Goal: Task Accomplishment & Management: Manage account settings

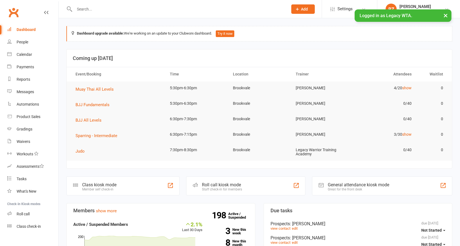
click at [135, 15] on div at bounding box center [175, 9] width 218 height 18
click at [135, 10] on input "text" at bounding box center [178, 9] width 211 height 8
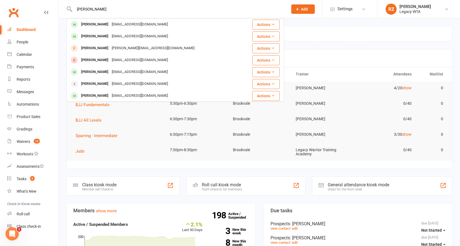
type input "[PERSON_NAME]"
drag, startPoint x: 135, startPoint y: 10, endPoint x: 95, endPoint y: 40, distance: 49.9
click at [95, 40] on div "Simone Schiavoni schiavonis88@gmail.com" at bounding box center [157, 36] width 180 height 11
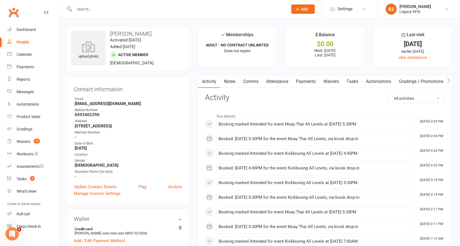
click at [303, 80] on link "Payments" at bounding box center [305, 81] width 27 height 13
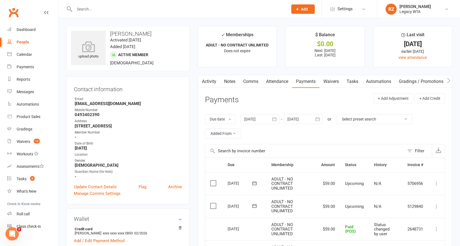
scroll to position [103, 0]
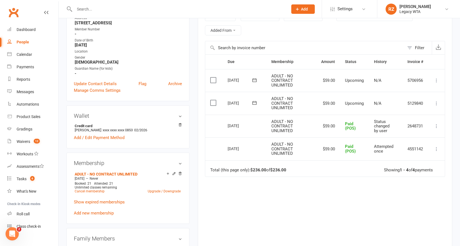
click at [437, 101] on icon at bounding box center [437, 104] width 6 height 6
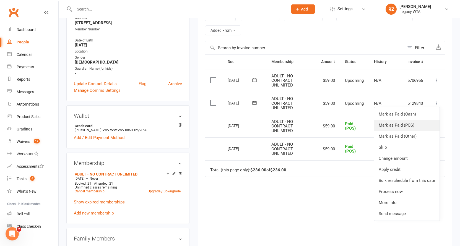
click at [415, 121] on link "Mark as Paid (POS)" at bounding box center [406, 125] width 65 height 11
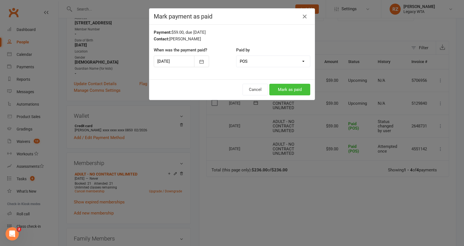
click at [291, 92] on button "Mark as paid" at bounding box center [289, 90] width 41 height 12
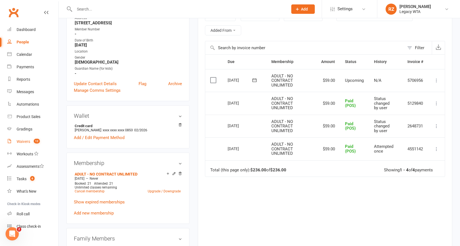
click at [28, 141] on div "Waivers" at bounding box center [24, 141] width 14 height 4
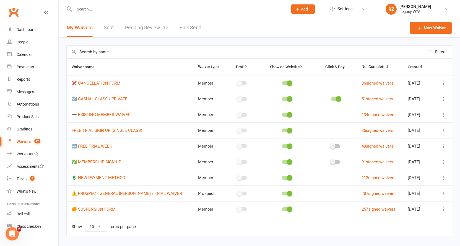
click at [144, 29] on link "Pending Review 12" at bounding box center [146, 27] width 43 height 19
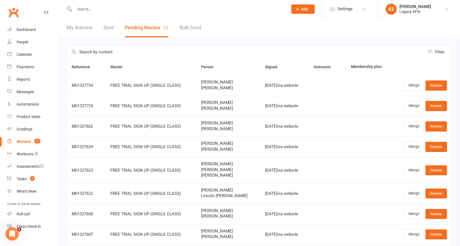
click at [124, 10] on input "text" at bounding box center [178, 9] width 211 height 8
click at [147, 15] on div "mc fa No results" at bounding box center [175, 9] width 218 height 18
click at [144, 10] on input "mc fa" at bounding box center [178, 9] width 211 height 8
type input "m"
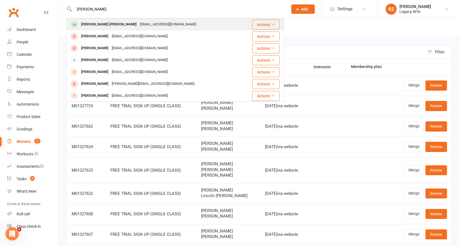
type input "archer"
click at [105, 27] on div "Archer McFadden" at bounding box center [108, 24] width 59 height 8
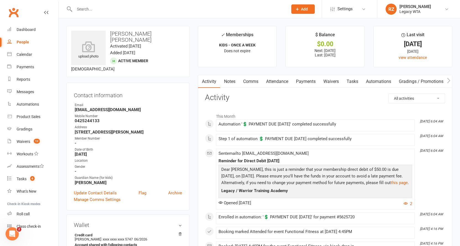
click at [308, 82] on link "Payments" at bounding box center [305, 81] width 27 height 13
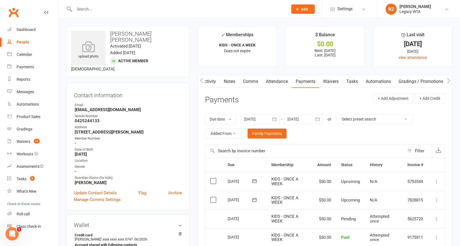
click at [328, 82] on link "Waivers" at bounding box center [330, 81] width 23 height 13
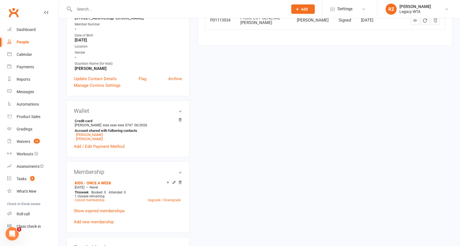
scroll to position [177, 0]
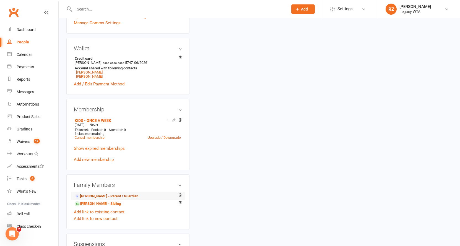
click at [91, 194] on link "Ben McFadden - Parent / Guardian" at bounding box center [107, 197] width 64 height 6
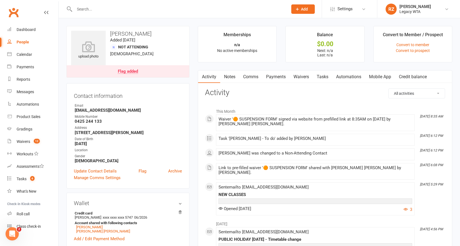
click at [301, 77] on link "Waivers" at bounding box center [301, 77] width 23 height 13
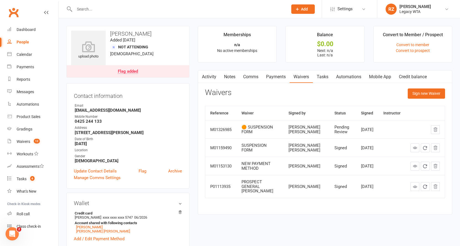
click at [145, 2] on div at bounding box center [175, 9] width 218 height 18
click at [20, 139] on div "Waivers" at bounding box center [24, 141] width 14 height 4
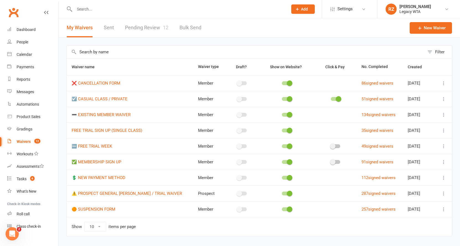
click at [139, 23] on link "Pending Review 12" at bounding box center [146, 27] width 43 height 19
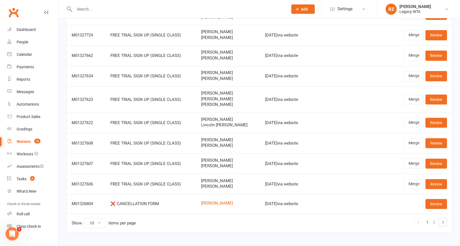
scroll to position [83, 0]
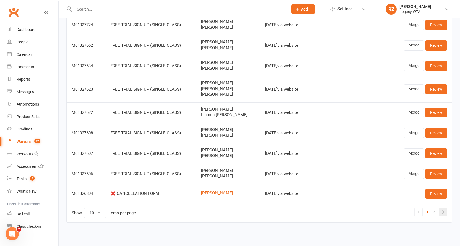
click at [440, 209] on icon at bounding box center [442, 212] width 7 height 7
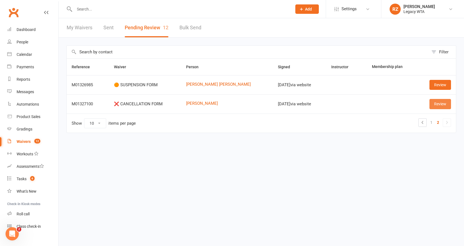
click at [442, 104] on link "Review" at bounding box center [440, 104] width 22 height 10
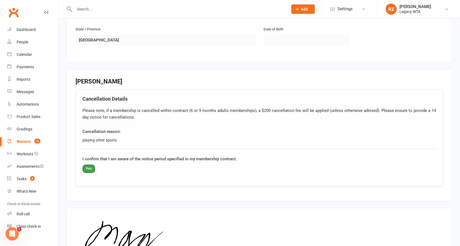
scroll to position [272, 0]
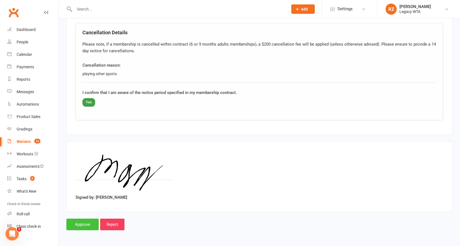
click at [89, 221] on input "Approve" at bounding box center [82, 225] width 32 height 12
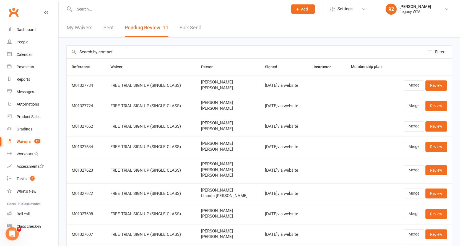
click at [126, 9] on input "text" at bounding box center [178, 9] width 211 height 8
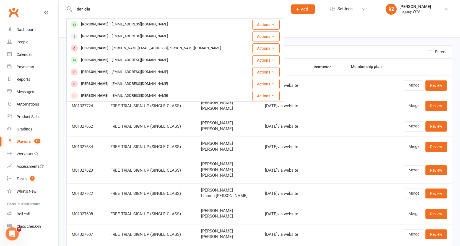
type input "Daniella"
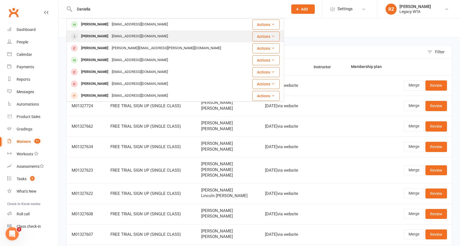
drag, startPoint x: 125, startPoint y: 9, endPoint x: 105, endPoint y: 38, distance: 35.2
click at [105, 38] on div "Daniella Pluzhnik" at bounding box center [94, 36] width 31 height 8
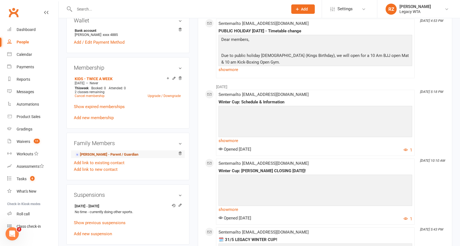
scroll to position [222, 0]
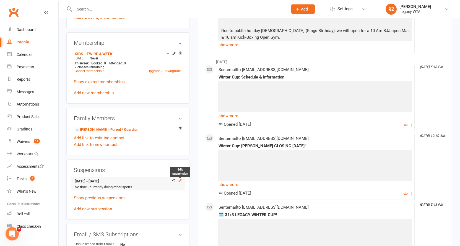
click at [179, 180] on icon at bounding box center [180, 180] width 4 height 4
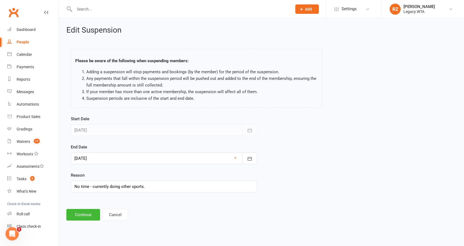
click at [136, 159] on div at bounding box center [164, 159] width 186 height 12
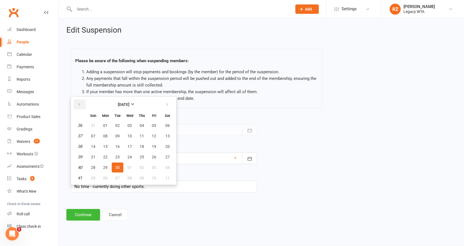
click at [80, 106] on icon "button" at bounding box center [79, 104] width 4 height 4
click at [118, 145] on span "12" at bounding box center [117, 146] width 4 height 4
type input "12 Aug 2025"
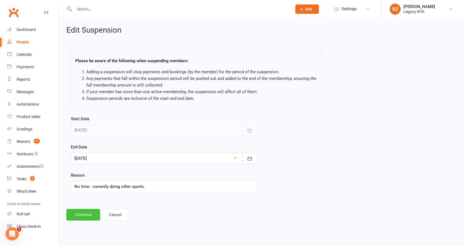
click at [92, 214] on button "Continue" at bounding box center [83, 215] width 34 height 12
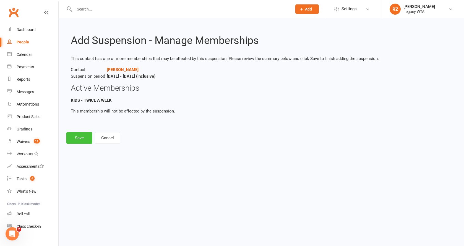
click at [79, 138] on button "Save" at bounding box center [79, 138] width 26 height 12
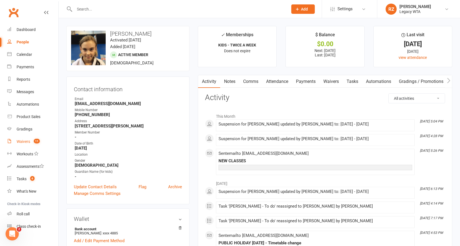
click at [20, 142] on div "Waivers" at bounding box center [24, 141] width 14 height 4
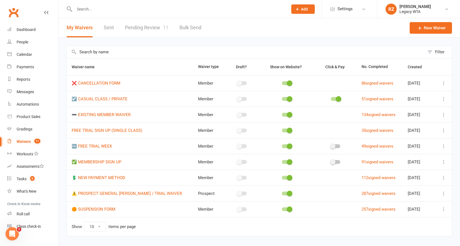
click at [146, 29] on link "Pending Review 11" at bounding box center [146, 27] width 43 height 19
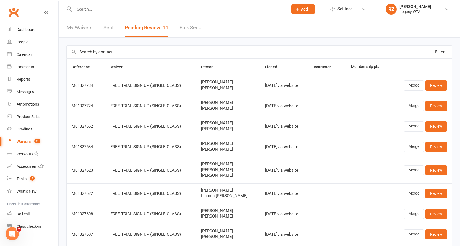
scroll to position [83, 0]
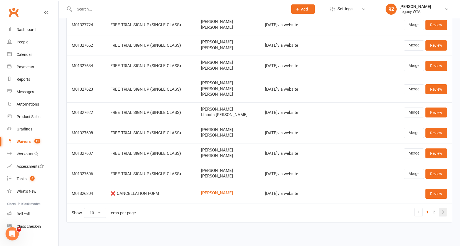
click at [446, 209] on icon at bounding box center [442, 212] width 7 height 7
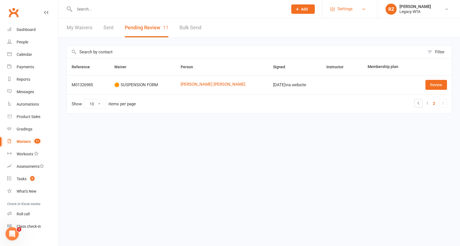
scroll to position [0, 0]
click at [209, 85] on link "Archer McFadden" at bounding box center [224, 84] width 84 height 5
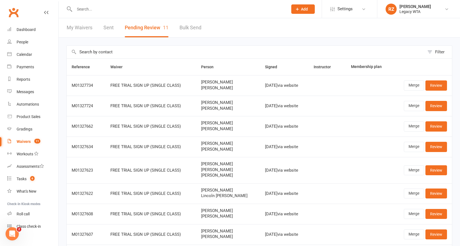
scroll to position [83, 0]
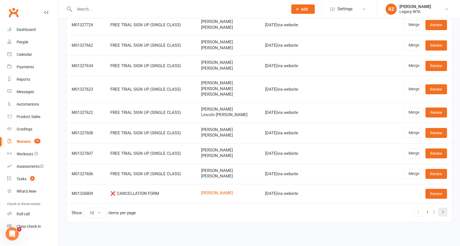
click at [442, 210] on icon at bounding box center [443, 211] width 2 height 3
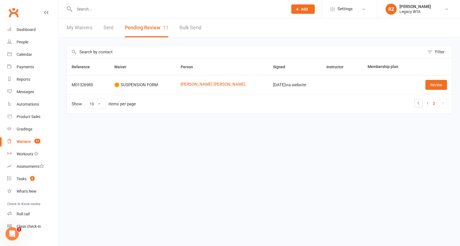
scroll to position [0, 0]
click at [441, 84] on link "Review" at bounding box center [440, 85] width 22 height 10
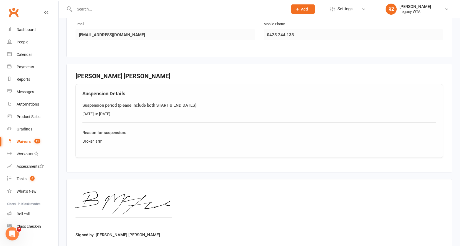
scroll to position [167, 0]
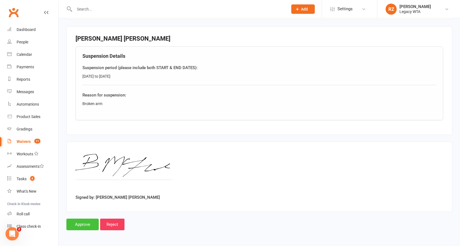
click at [87, 222] on input "Approve" at bounding box center [82, 225] width 32 height 12
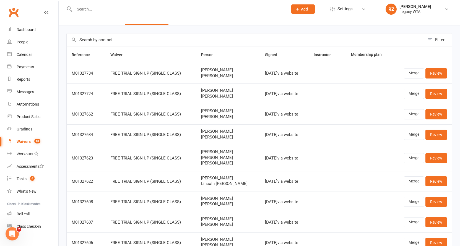
scroll to position [83, 0]
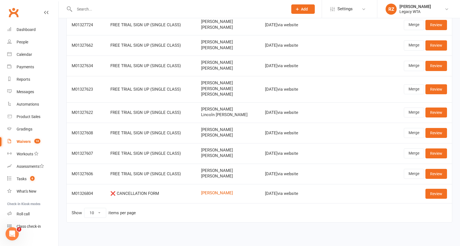
click at [175, 1] on div at bounding box center [175, 9] width 218 height 18
click at [429, 189] on link "Review" at bounding box center [436, 194] width 22 height 10
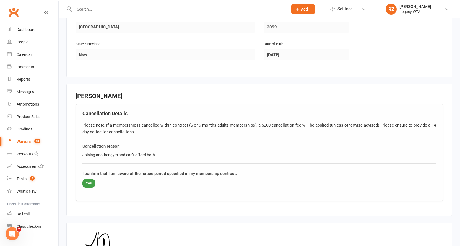
scroll to position [272, 0]
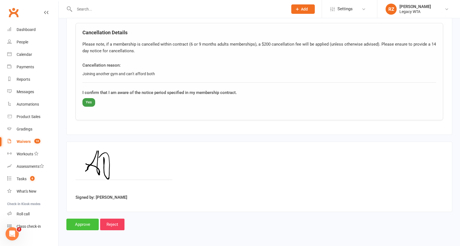
click at [85, 219] on input "Approve" at bounding box center [82, 225] width 32 height 12
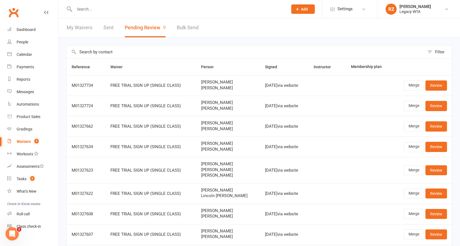
click at [118, 5] on input "text" at bounding box center [178, 9] width 211 height 8
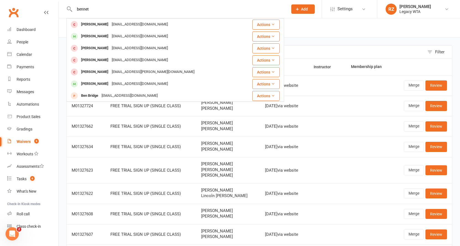
type input "Bennet"
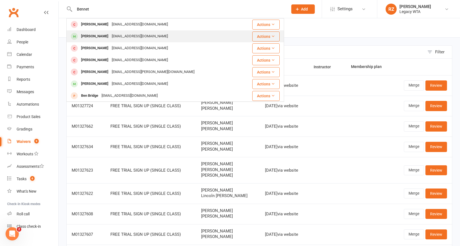
drag, startPoint x: 119, startPoint y: 12, endPoint x: 94, endPoint y: 37, distance: 35.8
click at [94, 37] on div "Lucas Bennett" at bounding box center [94, 36] width 31 height 8
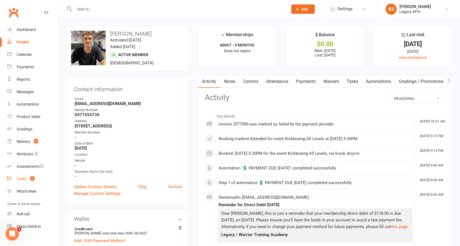
click at [22, 178] on div "Tasks" at bounding box center [22, 179] width 10 height 4
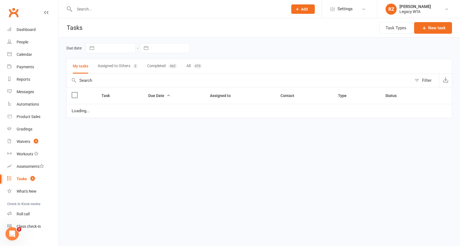
select select "started"
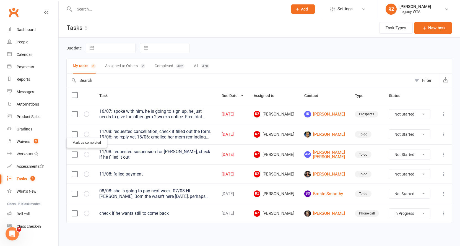
click at [0, 0] on icon "button" at bounding box center [0, 0] width 0 height 0
select select "started"
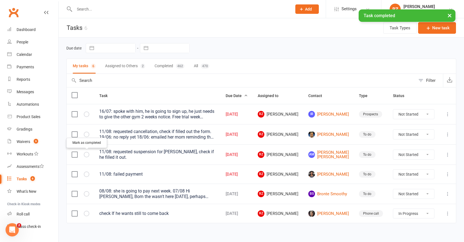
select select "started"
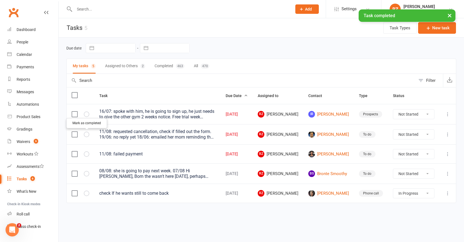
click at [0, 0] on icon "button" at bounding box center [0, 0] width 0 height 0
select select "started"
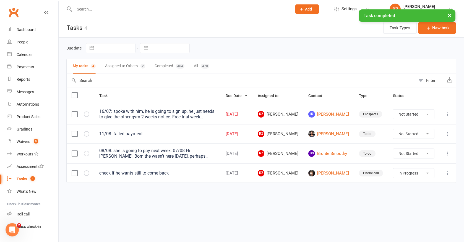
click at [115, 69] on button "Assigned to Others 2" at bounding box center [125, 66] width 40 height 15
select select "started"
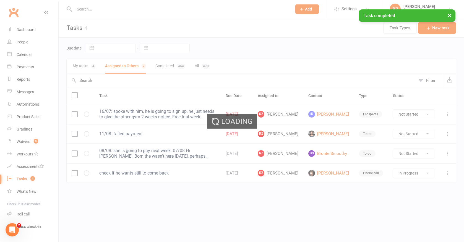
select select "started"
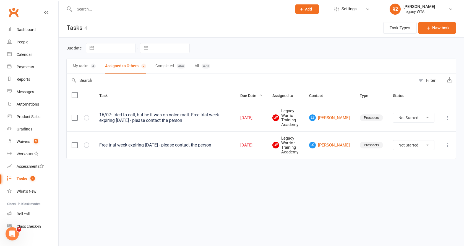
click at [80, 66] on button "My tasks 4" at bounding box center [84, 66] width 23 height 15
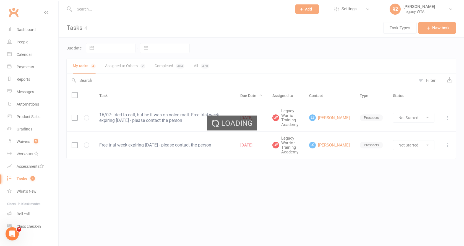
select select "started"
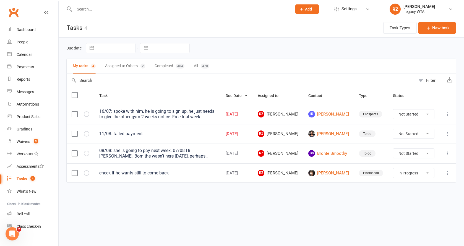
click at [129, 10] on input "text" at bounding box center [180, 9] width 215 height 8
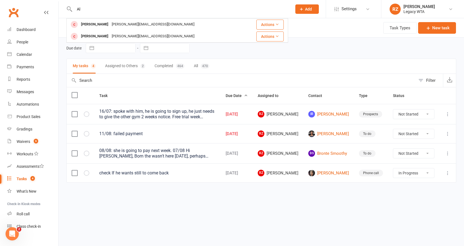
type input "A"
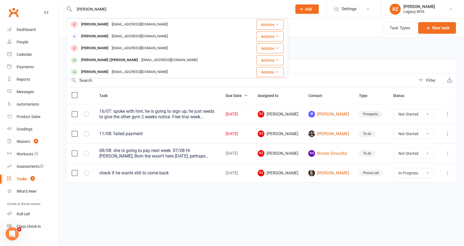
drag, startPoint x: 122, startPoint y: 12, endPoint x: 114, endPoint y: 12, distance: 7.7
click at [114, 12] on input "Alastair" at bounding box center [180, 9] width 215 height 8
click at [115, 12] on input "Alastair" at bounding box center [180, 9] width 215 height 8
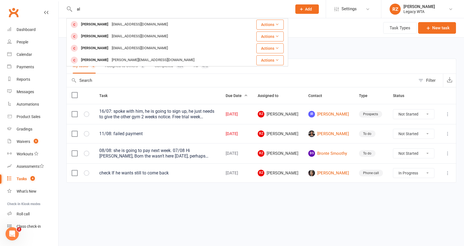
type input "a"
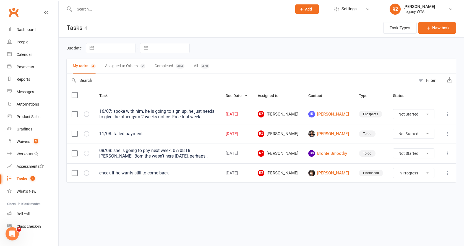
click at [94, 5] on input "text" at bounding box center [180, 9] width 215 height 8
click at [96, 11] on input "text" at bounding box center [180, 9] width 215 height 8
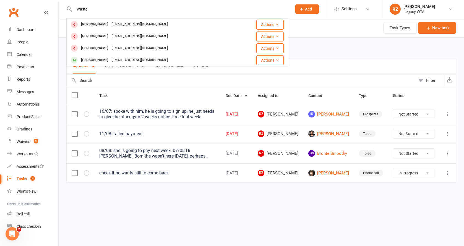
type input "waste"
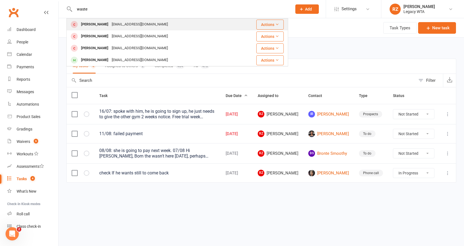
drag, startPoint x: 96, startPoint y: 11, endPoint x: 92, endPoint y: 25, distance: 14.6
click at [92, 25] on div "[PERSON_NAME]" at bounding box center [94, 24] width 31 height 8
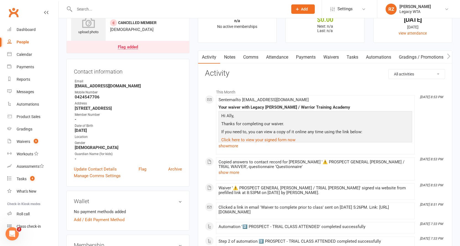
scroll to position [39, 0]
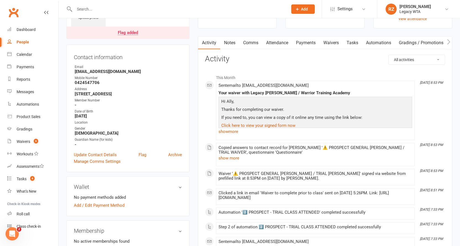
click at [271, 42] on link "Attendance" at bounding box center [277, 43] width 30 height 13
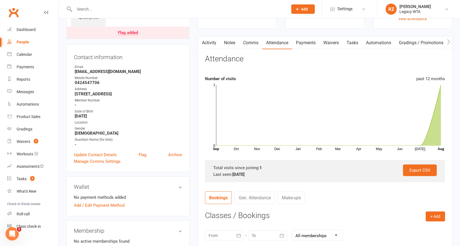
click at [309, 42] on link "Payments" at bounding box center [305, 43] width 27 height 13
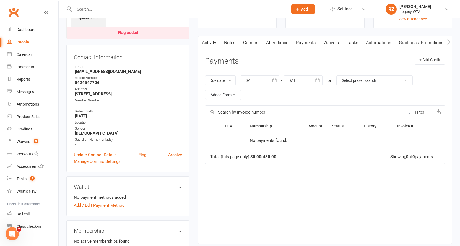
click at [332, 43] on link "Waivers" at bounding box center [330, 43] width 23 height 13
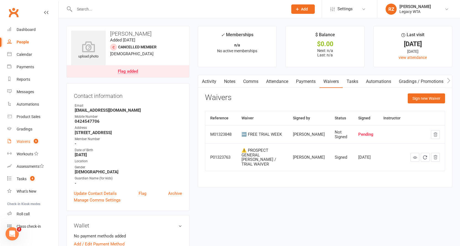
click at [22, 141] on div "Waivers" at bounding box center [24, 141] width 14 height 4
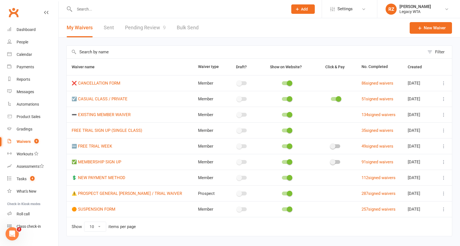
click at [156, 29] on link "Pending Review 9" at bounding box center [145, 27] width 41 height 19
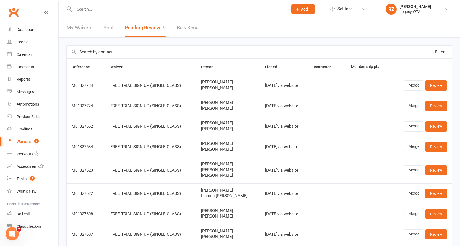
click at [136, 9] on input "text" at bounding box center [178, 9] width 211 height 8
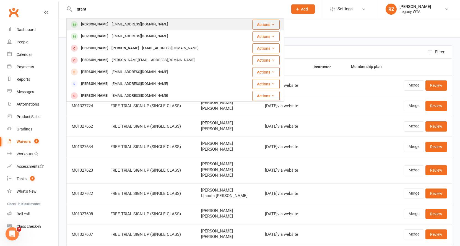
type input "grant"
click at [110, 22] on div "shafty91@gmail.com" at bounding box center [139, 24] width 59 height 8
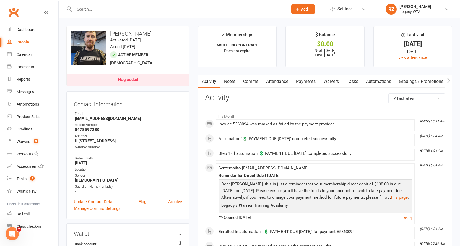
scroll to position [43, 0]
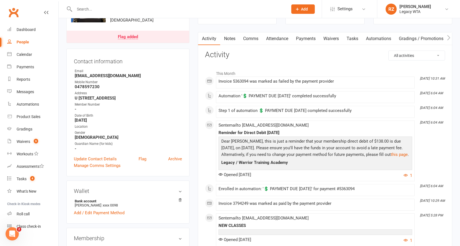
click at [316, 37] on link "Payments" at bounding box center [305, 38] width 27 height 13
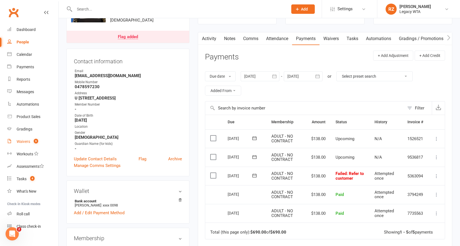
click at [28, 137] on link "Waivers 9" at bounding box center [32, 142] width 51 height 12
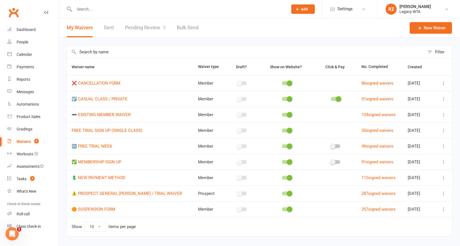
click at [145, 32] on link "Pending Review 9" at bounding box center [145, 27] width 41 height 19
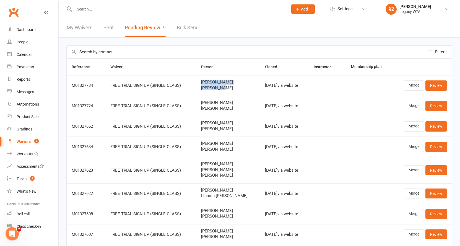
drag, startPoint x: 216, startPoint y: 88, endPoint x: 179, endPoint y: 87, distance: 37.6
click at [179, 87] on tr "M01327734 FREE TRIAL SIGN UP (SINGLE CLASS) Sarah Teng Charlie Bryant Aug 12, 2…" at bounding box center [259, 85] width 385 height 20
click at [231, 83] on span "Sarah Teng" at bounding box center [228, 82] width 54 height 5
click at [436, 85] on link "Review" at bounding box center [436, 85] width 22 height 10
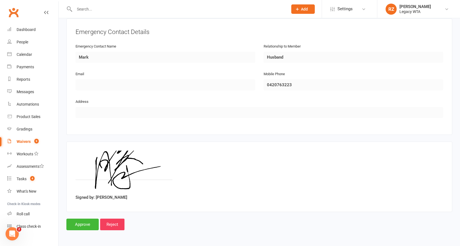
scroll to position [465, 0]
click at [25, 142] on div "Waivers" at bounding box center [24, 141] width 14 height 4
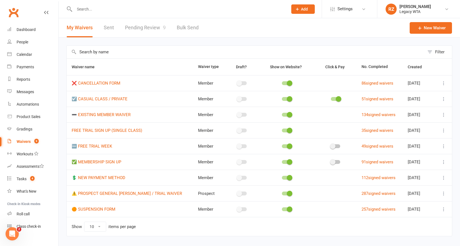
click at [142, 29] on link "Pending Review 9" at bounding box center [145, 27] width 41 height 19
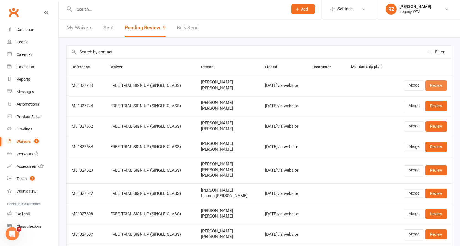
click at [436, 84] on link "Review" at bounding box center [436, 85] width 22 height 10
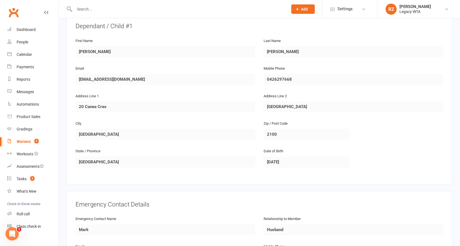
scroll to position [465, 0]
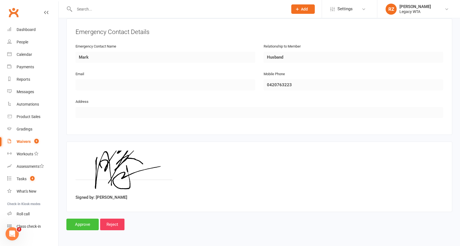
click at [89, 221] on input "Approve" at bounding box center [82, 225] width 32 height 12
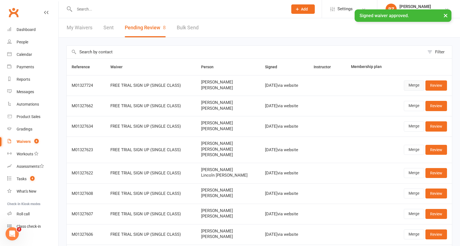
click at [421, 87] on link "Merge" at bounding box center [414, 85] width 20 height 10
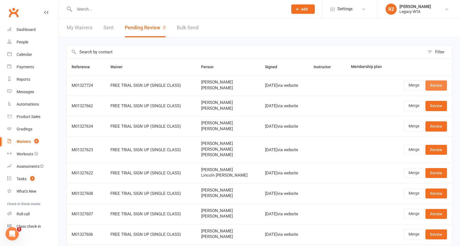
click at [437, 88] on link "Review" at bounding box center [436, 85] width 22 height 10
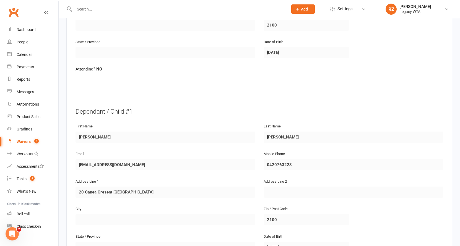
scroll to position [465, 0]
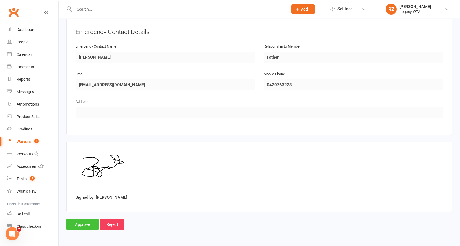
click at [83, 223] on input "Approve" at bounding box center [82, 225] width 32 height 12
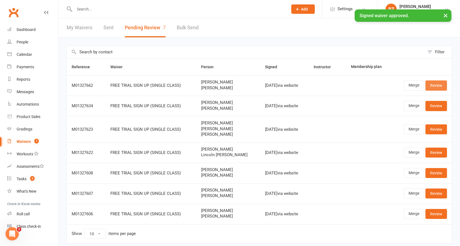
click at [437, 86] on link "Review" at bounding box center [436, 85] width 22 height 10
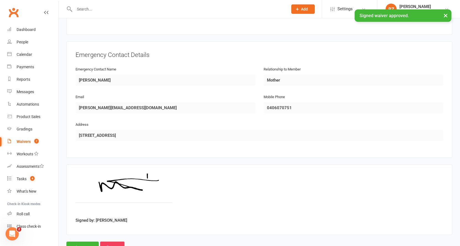
scroll to position [465, 0]
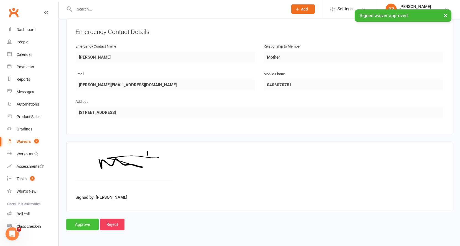
click at [89, 219] on input "Approve" at bounding box center [82, 225] width 32 height 12
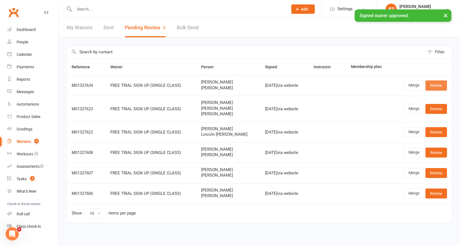
click at [443, 85] on link "Review" at bounding box center [436, 85] width 22 height 10
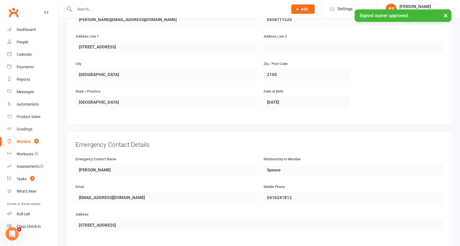
scroll to position [465, 0]
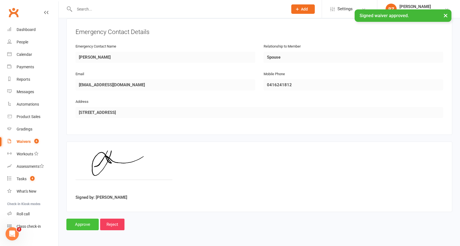
click at [87, 223] on input "Approve" at bounding box center [82, 225] width 32 height 12
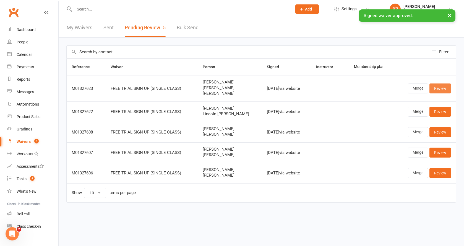
click at [443, 91] on link "Review" at bounding box center [440, 89] width 22 height 10
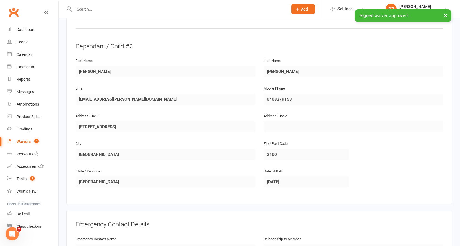
scroll to position [644, 0]
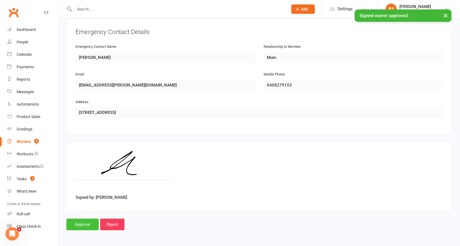
click at [72, 220] on input "Approve" at bounding box center [82, 225] width 32 height 12
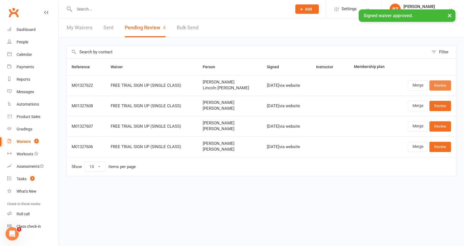
click at [448, 88] on link "Review" at bounding box center [440, 85] width 22 height 10
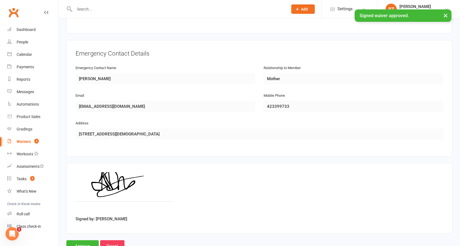
scroll to position [465, 0]
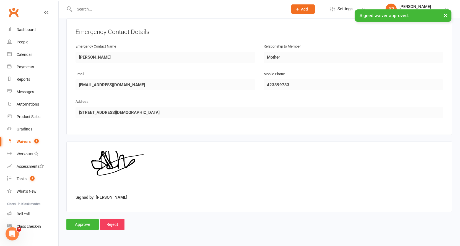
drag, startPoint x: 84, startPoint y: 219, endPoint x: 86, endPoint y: 218, distance: 2.8
click at [83, 219] on input "Approve" at bounding box center [82, 225] width 32 height 12
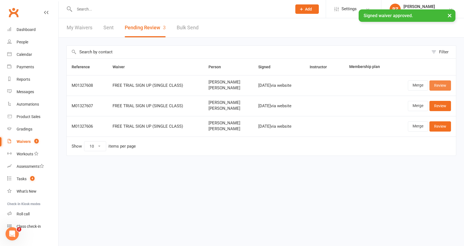
click at [443, 86] on link "Review" at bounding box center [440, 85] width 22 height 10
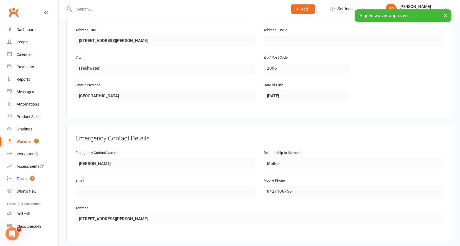
scroll to position [465, 0]
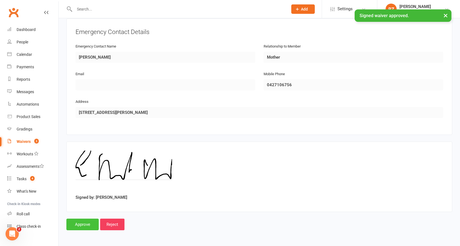
click at [80, 222] on input "Approve" at bounding box center [82, 225] width 32 height 12
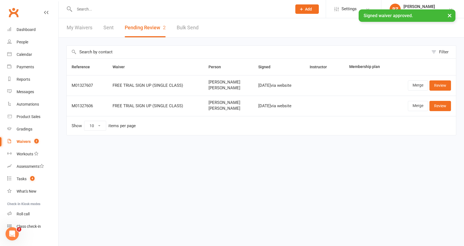
click at [440, 85] on link "Review" at bounding box center [440, 85] width 22 height 10
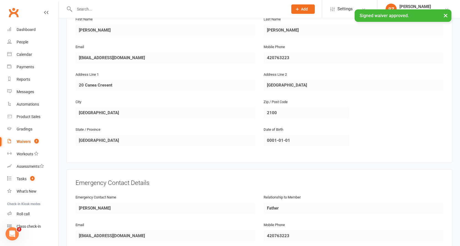
scroll to position [505, 0]
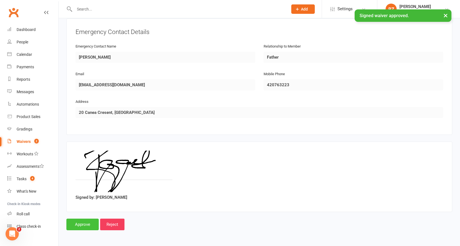
click at [81, 225] on input "Approve" at bounding box center [82, 225] width 32 height 12
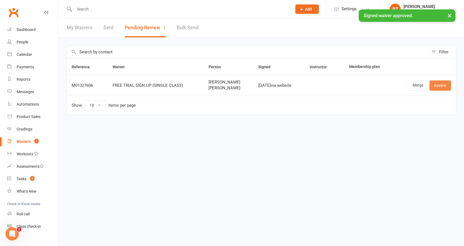
click at [441, 87] on link "Review" at bounding box center [440, 85] width 22 height 10
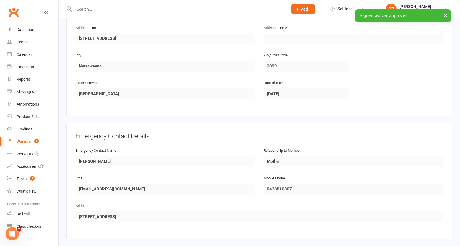
scroll to position [465, 0]
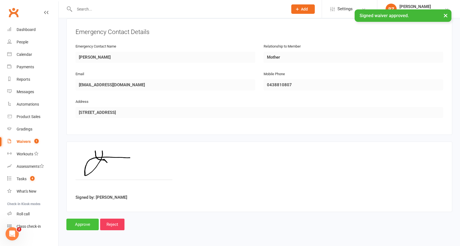
click at [83, 221] on input "Approve" at bounding box center [82, 225] width 32 height 12
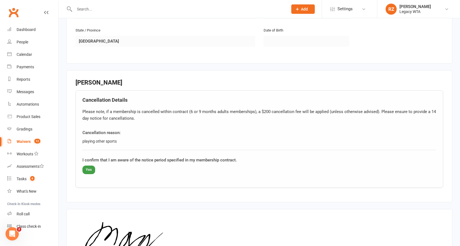
click at [26, 143] on div "Waivers" at bounding box center [24, 141] width 14 height 4
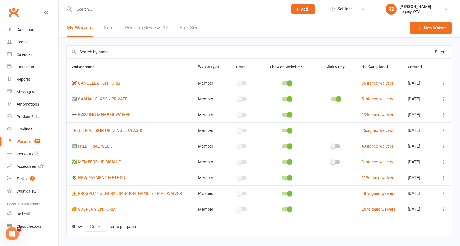
click at [153, 31] on link "Pending Review 12" at bounding box center [146, 27] width 43 height 19
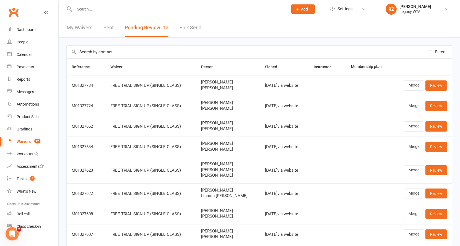
scroll to position [83, 0]
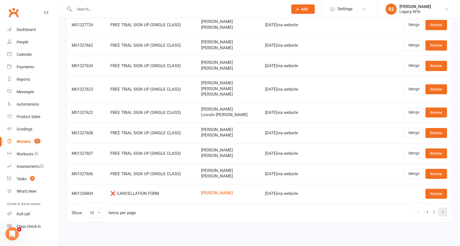
click at [440, 209] on icon at bounding box center [442, 212] width 7 height 7
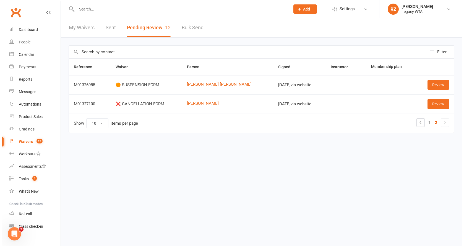
scroll to position [0, 0]
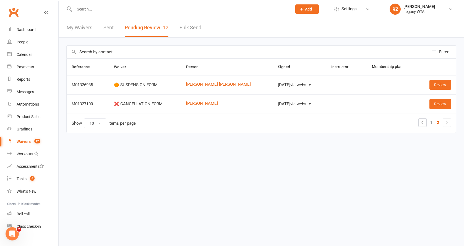
click at [207, 125] on td "Show 10 25 50 100 items per page 1 2" at bounding box center [261, 123] width 389 height 19
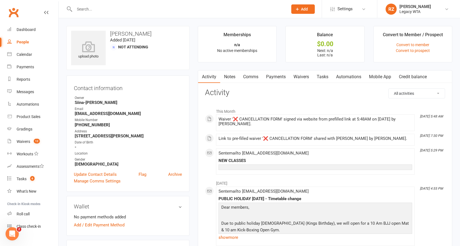
click at [275, 76] on link "Payments" at bounding box center [275, 77] width 27 height 13
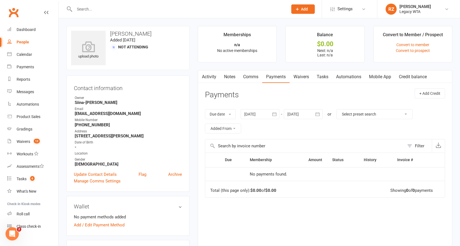
click at [106, 8] on input "text" at bounding box center [178, 9] width 211 height 8
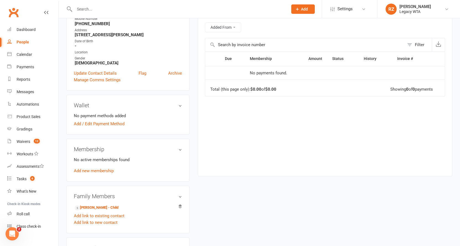
scroll to position [204, 0]
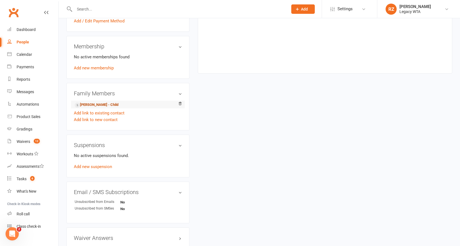
click at [95, 102] on link "Daniella Pluzhnik - Child" at bounding box center [97, 105] width 44 height 6
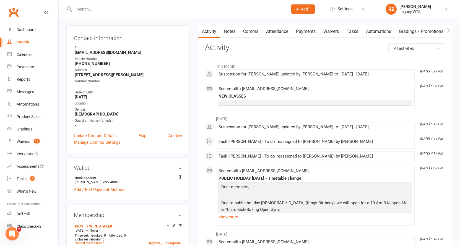
scroll to position [103, 0]
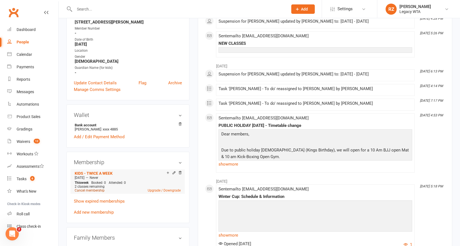
click at [94, 190] on link "Cancel membership" at bounding box center [90, 191] width 30 height 4
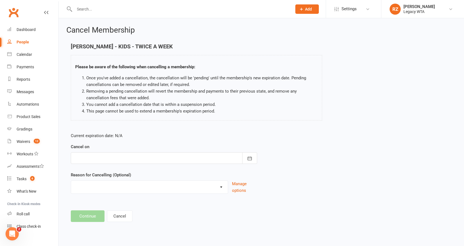
click at [102, 160] on div at bounding box center [164, 158] width 186 height 12
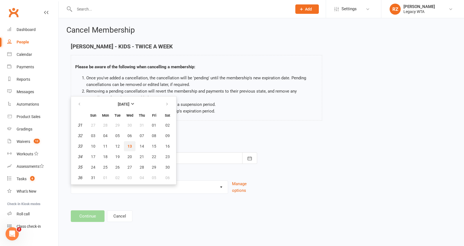
drag, startPoint x: 130, startPoint y: 147, endPoint x: 124, endPoint y: 152, distance: 7.8
click at [130, 147] on span "13" at bounding box center [129, 146] width 4 height 4
type input "[DATE]"
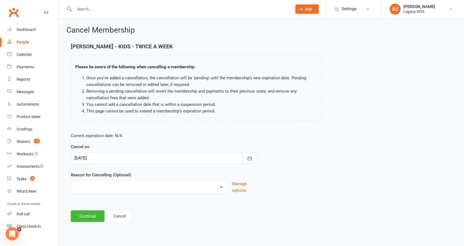
select select "9"
click at [84, 219] on button "Continue" at bounding box center [88, 216] width 34 height 12
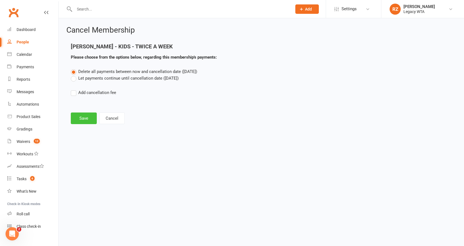
click at [79, 119] on button "Save" at bounding box center [84, 119] width 26 height 12
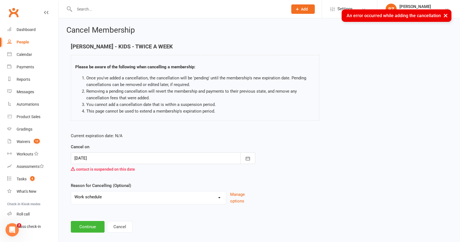
click at [110, 153] on div at bounding box center [163, 158] width 184 height 12
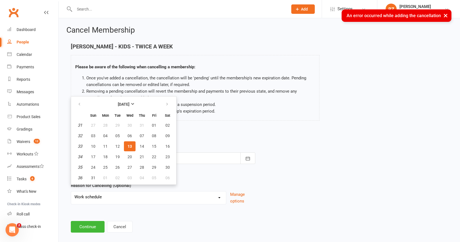
click at [218, 122] on div "Daniella Pluzhnik - KIDS - TWICE A WEEK Please be aware of the following when c…" at bounding box center [195, 85] width 257 height 85
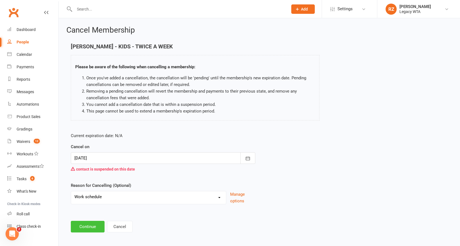
click at [96, 230] on button "Continue" at bounding box center [88, 227] width 34 height 12
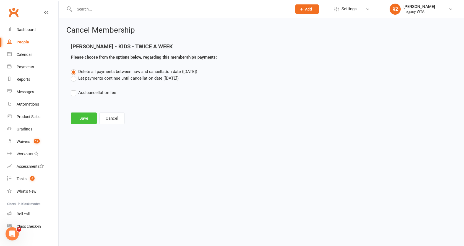
click at [80, 116] on button "Save" at bounding box center [84, 119] width 26 height 12
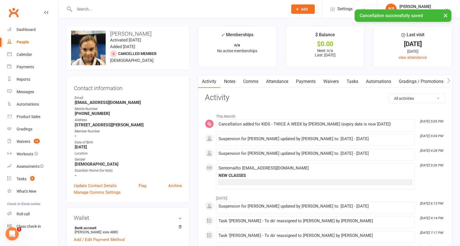
click at [303, 80] on link "Payments" at bounding box center [305, 81] width 27 height 13
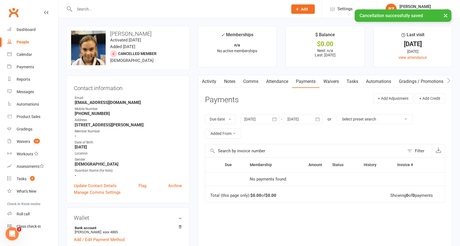
click at [249, 119] on div at bounding box center [260, 119] width 39 height 10
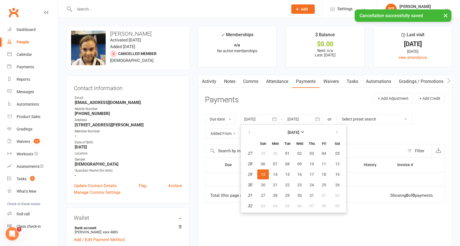
click at [246, 126] on table "July 2025 Sun Mon Tue Wed Thu Fri Sat 27 29 30 01 02 03 04 05 28 06 07 08 09 10…" at bounding box center [293, 169] width 103 height 86
click at [250, 131] on icon "button" at bounding box center [249, 132] width 4 height 4
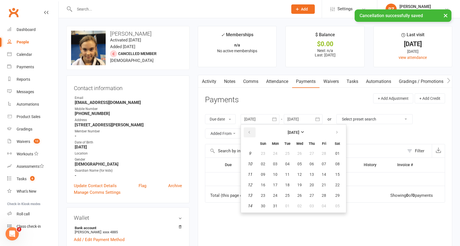
click at [250, 131] on icon "button" at bounding box center [249, 132] width 4 height 4
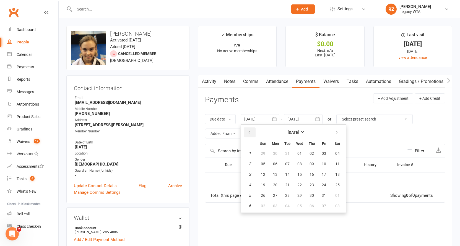
click at [250, 131] on icon "button" at bounding box center [249, 132] width 4 height 4
click at [265, 166] on button "06" at bounding box center [263, 164] width 12 height 10
type input "06 Oct 2024"
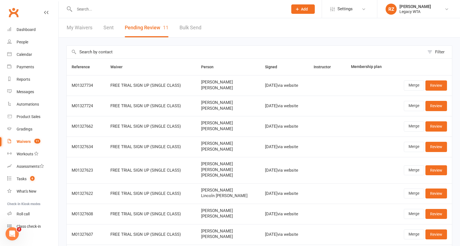
scroll to position [83, 0]
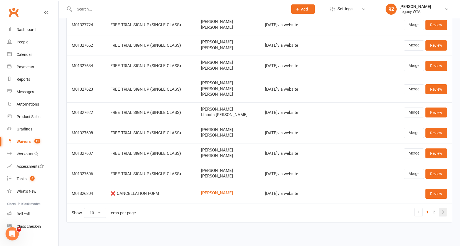
click at [443, 209] on icon at bounding box center [442, 212] width 7 height 7
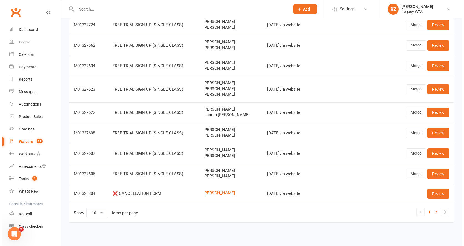
scroll to position [0, 0]
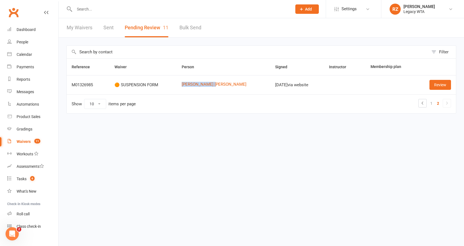
click at [139, 28] on button "Pending Review 11" at bounding box center [147, 27] width 44 height 19
click at [228, 117] on div "Reference Waiver Person Signed Instructor Membership plan M01326985 🟠 SUSPENSIO…" at bounding box center [261, 89] width 390 height 63
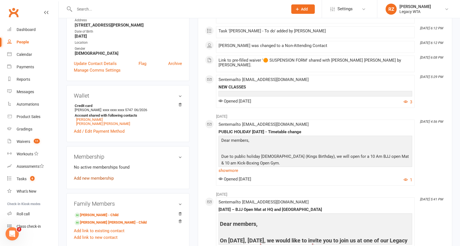
scroll to position [151, 0]
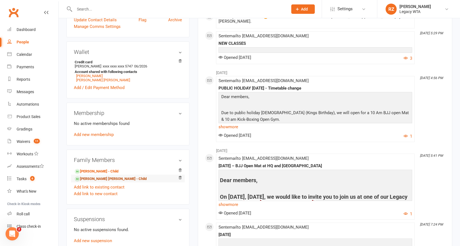
click at [116, 180] on link "Archer McFadden - Child" at bounding box center [111, 179] width 72 height 6
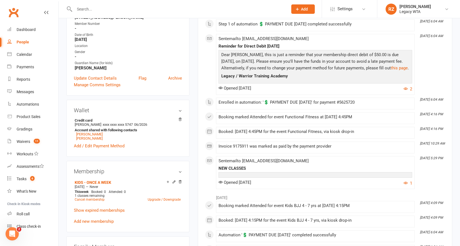
scroll to position [215, 0]
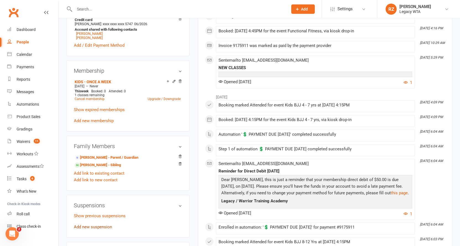
click at [98, 225] on link "Add new suspension" at bounding box center [93, 227] width 38 height 5
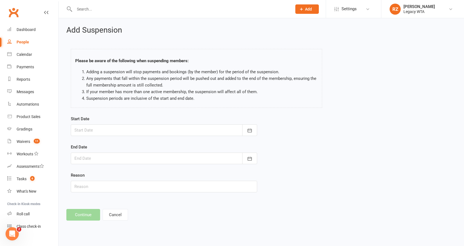
click at [115, 131] on div at bounding box center [164, 130] width 186 height 12
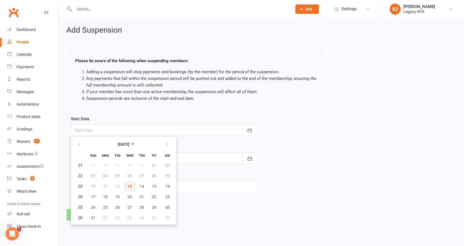
click at [132, 185] on button "13" at bounding box center [130, 186] width 12 height 10
type input "[DATE]"
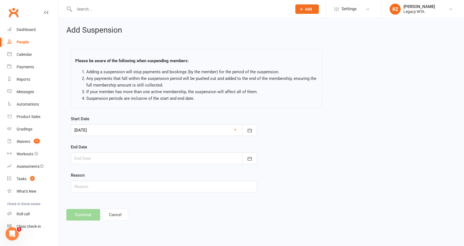
click at [107, 159] on div at bounding box center [164, 159] width 186 height 12
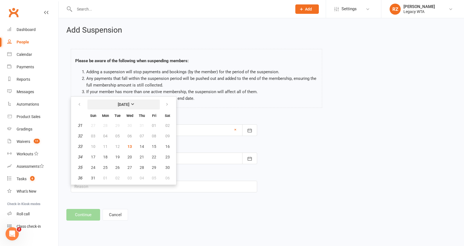
click at [129, 104] on strong "[DATE]" at bounding box center [124, 104] width 12 height 4
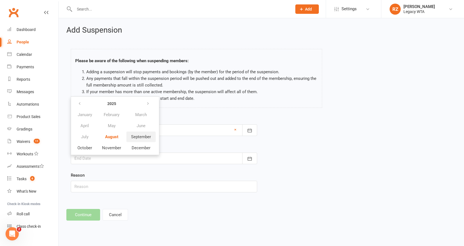
click at [136, 137] on span "September" at bounding box center [141, 136] width 20 height 5
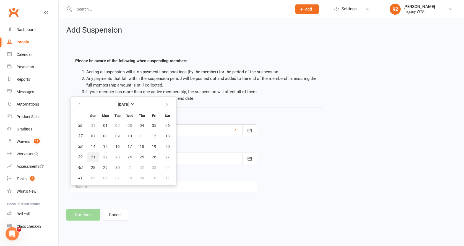
click at [93, 160] on button "21" at bounding box center [93, 157] width 12 height 10
type input "21 Sep 2025"
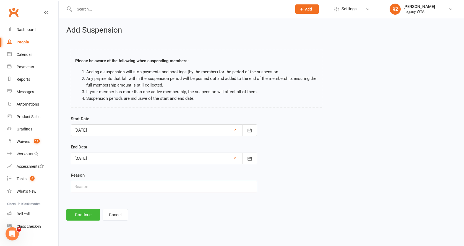
click at [103, 189] on input "text" at bounding box center [164, 187] width 186 height 12
type input "Injury - broken arm"
click at [78, 219] on button "Continue" at bounding box center [83, 215] width 34 height 12
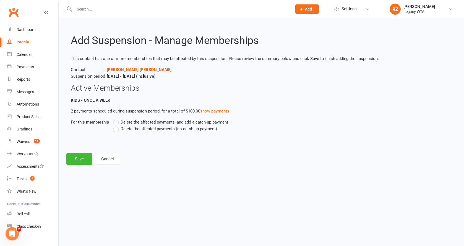
click at [114, 129] on label "Delete the affected payments (no catch-up payment)" at bounding box center [165, 129] width 104 height 7
click at [114, 126] on input "Delete the affected payments (no catch-up payment)" at bounding box center [115, 126] width 4 height 0
click at [87, 158] on button "Save" at bounding box center [79, 159] width 26 height 12
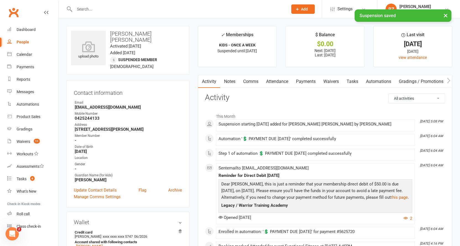
click at [306, 84] on link "Payments" at bounding box center [305, 81] width 27 height 13
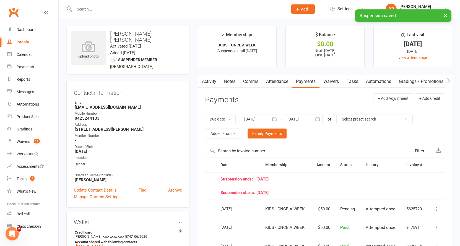
scroll to position [10, 0]
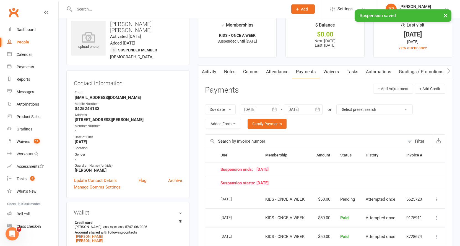
drag, startPoint x: 306, startPoint y: 108, endPoint x: 308, endPoint y: 114, distance: 6.8
click at [306, 108] on div at bounding box center [303, 110] width 39 height 10
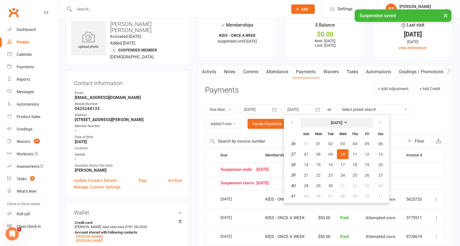
click at [318, 118] on button "September 2025" at bounding box center [336, 123] width 72 height 10
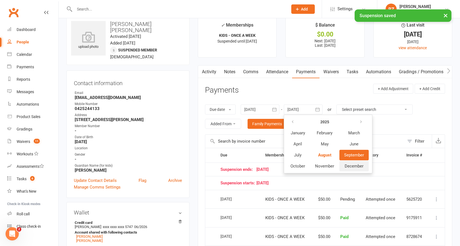
click at [355, 165] on span "December" at bounding box center [354, 166] width 19 height 5
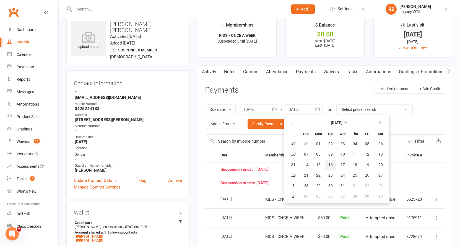
click at [332, 164] on span "16" at bounding box center [330, 165] width 4 height 4
type input "16 Dec 2025"
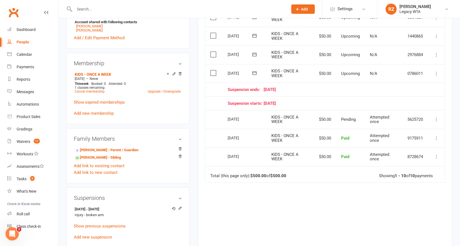
scroll to position [212, 0]
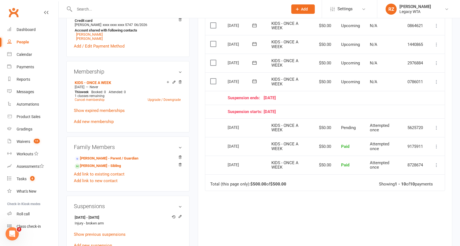
click at [438, 79] on icon at bounding box center [437, 82] width 6 height 6
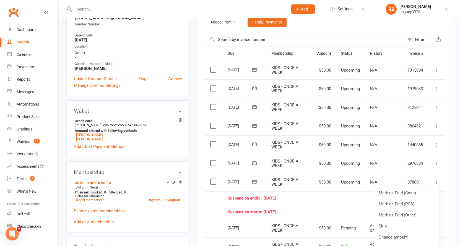
scroll to position [157, 0]
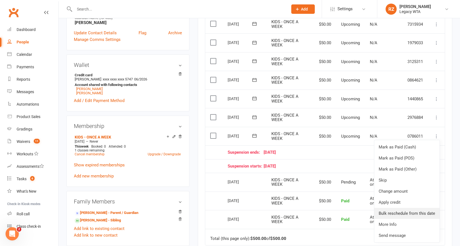
click at [396, 208] on link "Bulk reschedule from this date" at bounding box center [406, 213] width 65 height 11
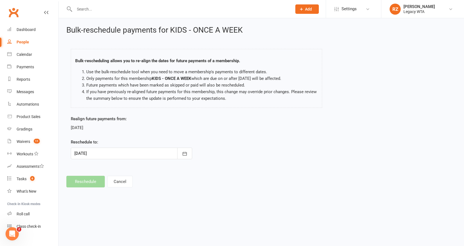
click at [105, 156] on div at bounding box center [131, 154] width 121 height 12
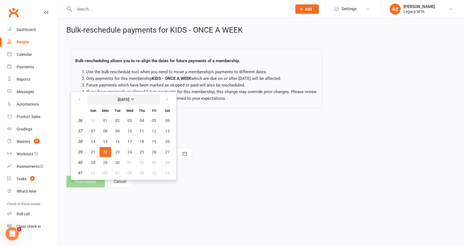
click at [129, 102] on strong "September 2025" at bounding box center [124, 99] width 12 height 4
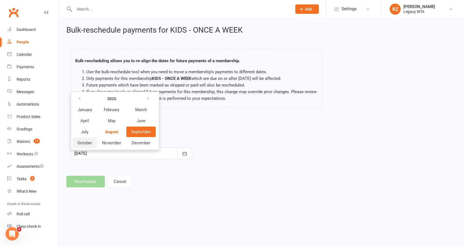
click at [90, 140] on span "October" at bounding box center [84, 142] width 15 height 5
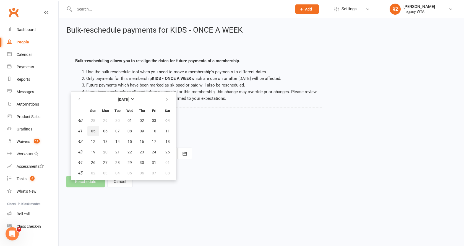
click at [94, 132] on span "05" at bounding box center [93, 131] width 4 height 4
type input "05 Oct 2025"
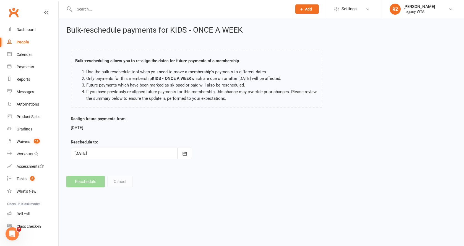
click at [82, 180] on div "Bulk-reschedule payments for KIDS - ONCE A WEEK Bulk-rescheduling allows you to…" at bounding box center [261, 106] width 405 height 177
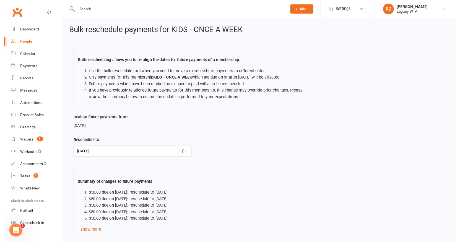
scroll to position [40, 0]
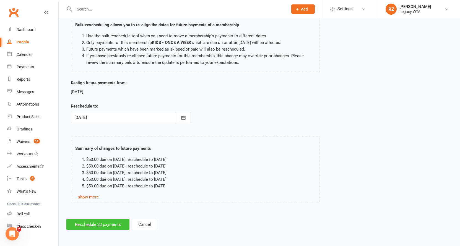
click at [101, 219] on button "Reschedule 23 payments" at bounding box center [97, 225] width 63 height 12
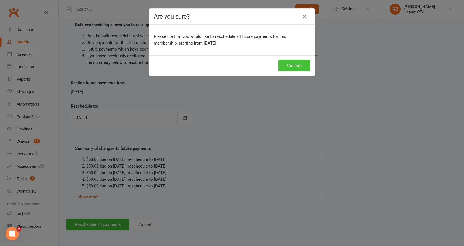
click at [284, 68] on button "Confirm" at bounding box center [294, 66] width 32 height 12
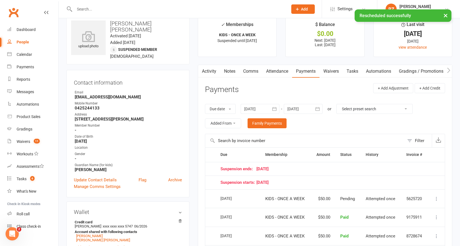
scroll to position [40, 0]
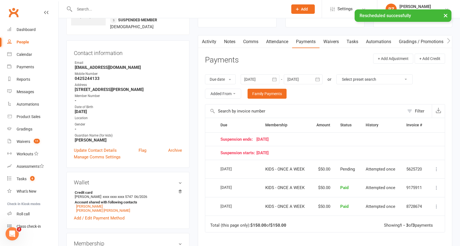
click at [297, 78] on div at bounding box center [303, 79] width 39 height 10
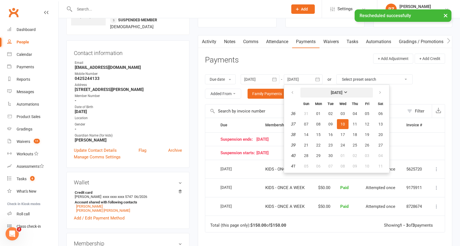
click at [341, 91] on strong "September 2025" at bounding box center [337, 92] width 12 height 4
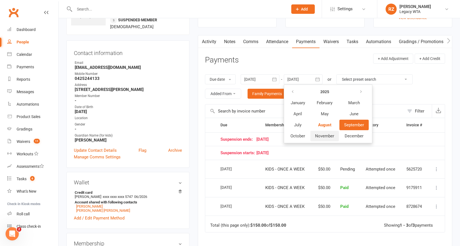
click at [327, 134] on span "November" at bounding box center [324, 136] width 19 height 5
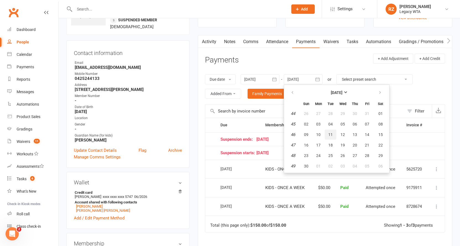
click at [326, 132] on button "11" at bounding box center [331, 135] width 12 height 10
type input "11 Nov 2025"
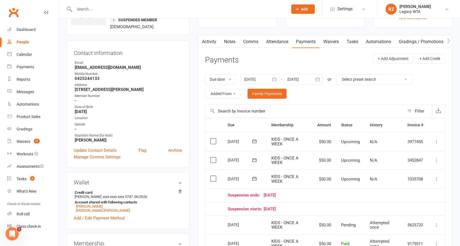
scroll to position [86, 0]
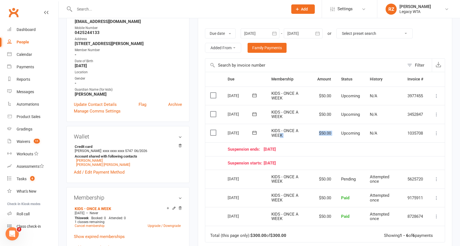
drag, startPoint x: 294, startPoint y: 133, endPoint x: 339, endPoint y: 131, distance: 45.1
click at [339, 131] on tr "Select this 05 Oct 2025 Archer McFadden KIDS - ONCE A WEEK $50.00 Upcoming N/A …" at bounding box center [324, 133] width 239 height 19
click at [347, 133] on span "Upcoming" at bounding box center [350, 133] width 19 height 5
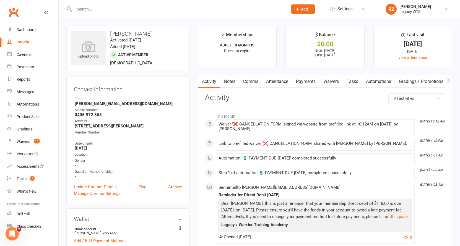
click at [306, 82] on link "Payments" at bounding box center [305, 81] width 27 height 13
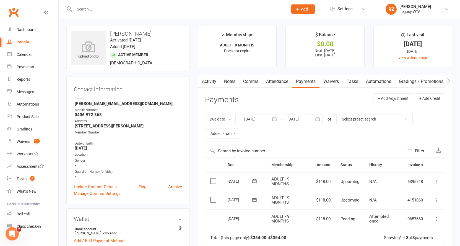
scroll to position [108, 0]
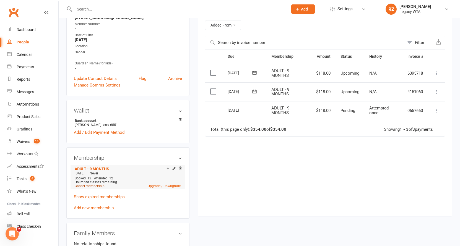
click at [94, 186] on link "Cancel membership" at bounding box center [90, 186] width 30 height 4
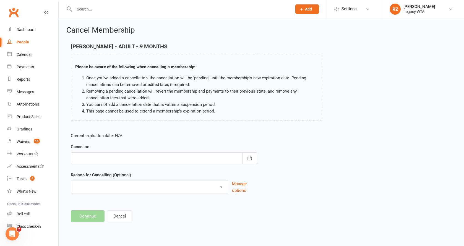
click at [124, 153] on div at bounding box center [164, 158] width 186 height 12
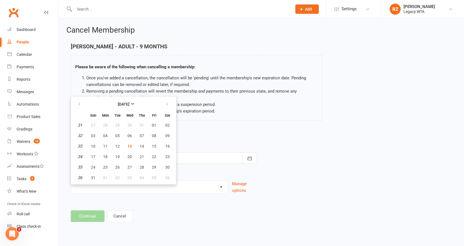
click at [220, 118] on div "Please be aware of the following when cancelling a membership: Once you've adde…" at bounding box center [196, 88] width 251 height 66
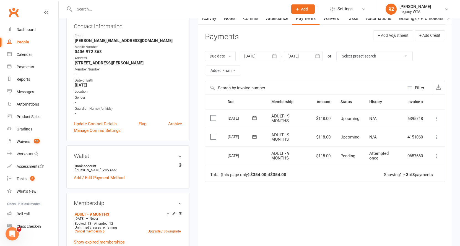
scroll to position [168, 0]
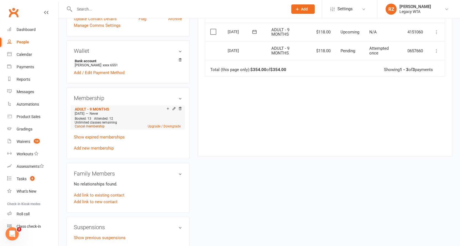
click at [96, 126] on link "Cancel membership" at bounding box center [90, 126] width 30 height 4
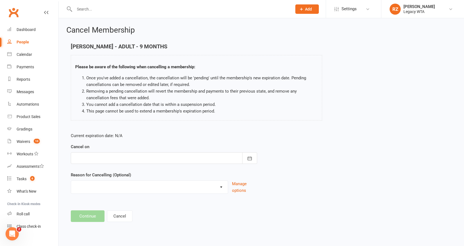
click at [111, 160] on div at bounding box center [164, 158] width 186 height 12
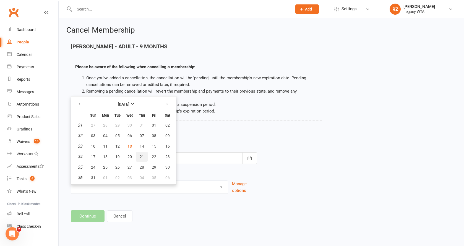
click at [139, 159] on button "21" at bounding box center [142, 157] width 12 height 10
type input "[DATE]"
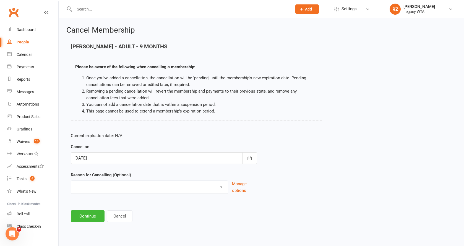
select select "2"
click at [91, 217] on button "Continue" at bounding box center [88, 216] width 34 height 12
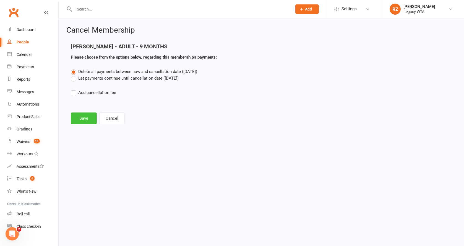
click at [81, 118] on button "Save" at bounding box center [84, 119] width 26 height 12
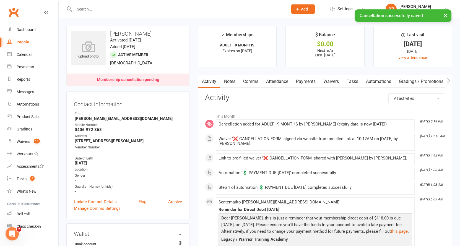
click at [306, 78] on link "Payments" at bounding box center [305, 81] width 27 height 13
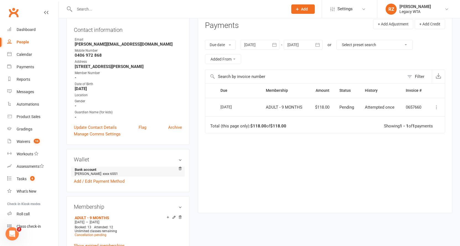
scroll to position [261, 0]
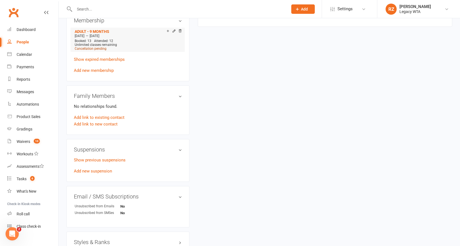
click at [103, 47] on span "Cancellation pending" at bounding box center [91, 49] width 32 height 4
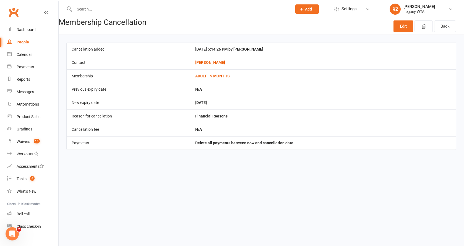
click at [100, 8] on input "text" at bounding box center [180, 9] width 215 height 8
type input "guile"
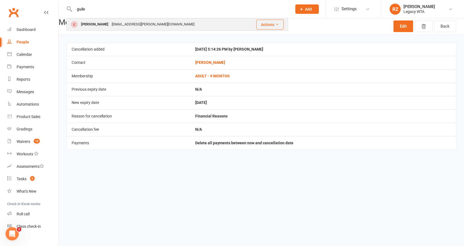
drag, startPoint x: 100, startPoint y: 8, endPoint x: 102, endPoint y: 26, distance: 18.1
click at [102, 26] on div "Giulia Cardenuto" at bounding box center [94, 24] width 31 height 8
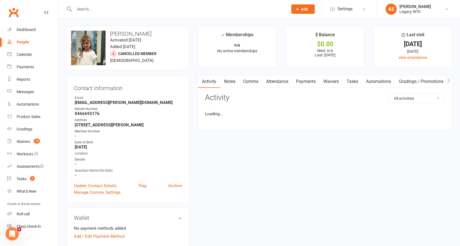
click at [134, 7] on input "text" at bounding box center [178, 9] width 211 height 8
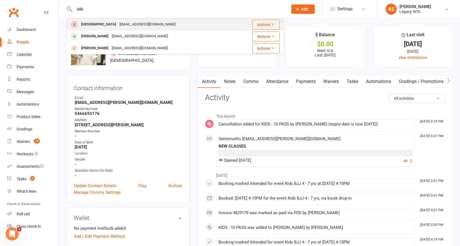
type input "Isla"
click at [118, 24] on div "arielaplaza@gmail.com" at bounding box center [147, 24] width 59 height 8
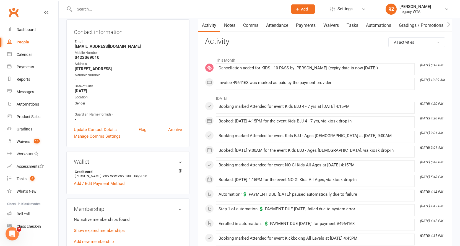
scroll to position [89, 0]
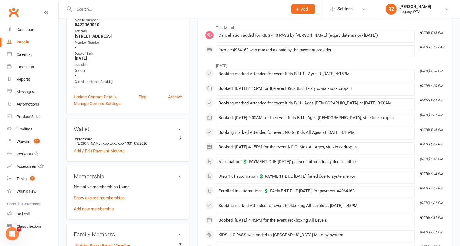
click at [180, 178] on h3 "Membership" at bounding box center [128, 176] width 108 height 6
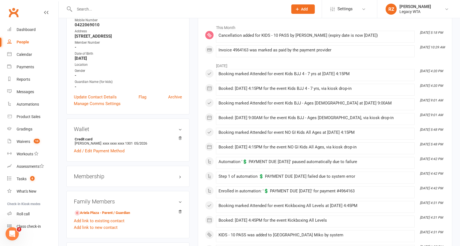
drag, startPoint x: 180, startPoint y: 178, endPoint x: 170, endPoint y: 181, distance: 10.6
click at [179, 178] on h3 "Membership" at bounding box center [128, 176] width 108 height 6
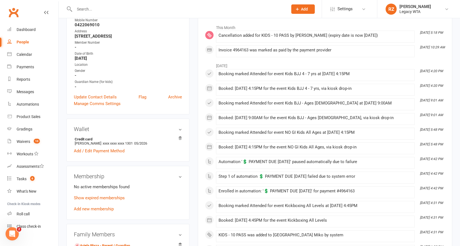
click at [103, 193] on membership-list "No active memberships found Show expired memberships Add new membership" at bounding box center [128, 198] width 108 height 28
click at [104, 202] on div "No active memberships found Show expired memberships Add new membership" at bounding box center [128, 198] width 108 height 29
click at [104, 199] on link "Show expired memberships" at bounding box center [99, 198] width 51 height 5
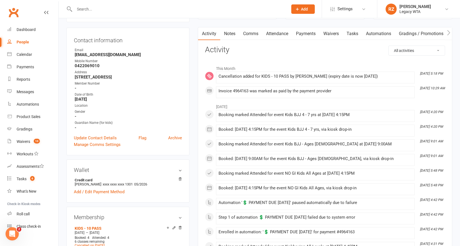
scroll to position [94, 0]
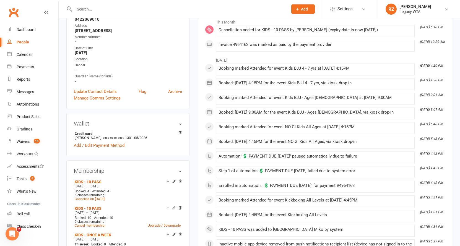
click at [58, 1] on react-component at bounding box center [142, 9] width 284 height 18
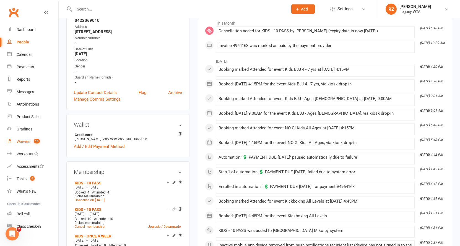
click at [25, 141] on div "Waivers" at bounding box center [24, 141] width 14 height 4
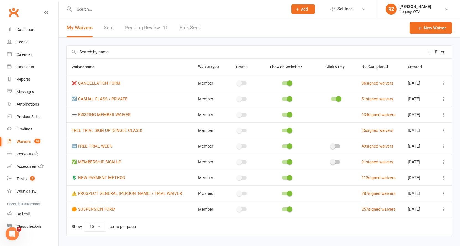
click at [141, 27] on link "Pending Review 10" at bounding box center [146, 27] width 43 height 19
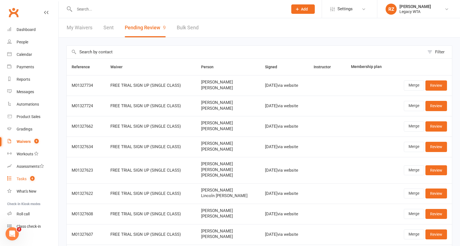
click at [28, 176] on link "Tasks 6" at bounding box center [32, 179] width 51 height 12
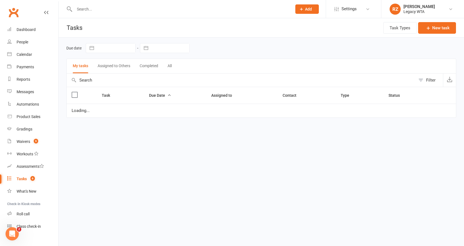
select select "started"
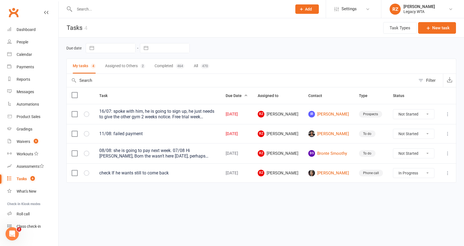
click at [96, 11] on input "text" at bounding box center [180, 9] width 215 height 8
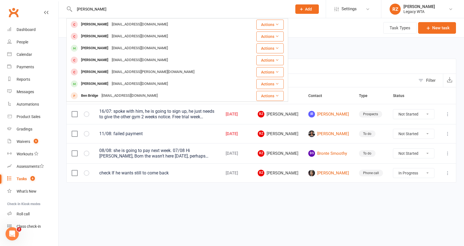
type input "benn"
click at [158, 206] on html "benn Ben White bennnnywhite@gmail.com Actions Harley Bennett Harleybennettt@gma…" at bounding box center [232, 103] width 464 height 206
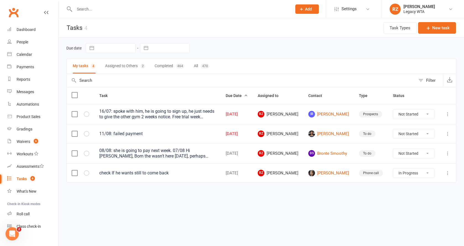
click at [163, 205] on html "Prospect Member Non-attending contact Class / event Appointment Grading event T…" at bounding box center [232, 103] width 464 height 206
click at [106, 12] on input "text" at bounding box center [180, 9] width 215 height 8
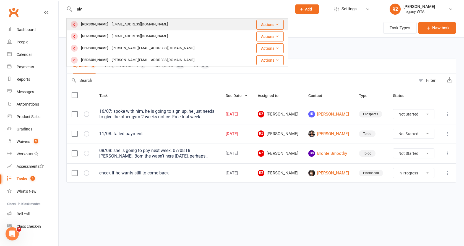
type input "aly"
click at [90, 25] on div "[PERSON_NAME]" at bounding box center [94, 24] width 31 height 8
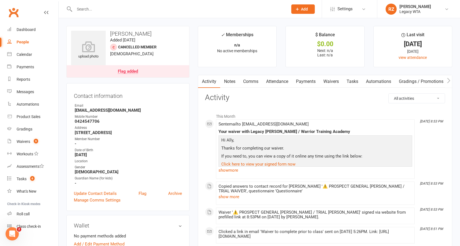
scroll to position [184, 0]
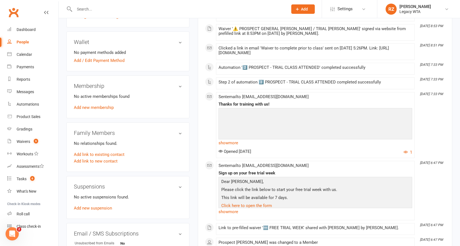
click at [88, 206] on link "Add new suspension" at bounding box center [93, 208] width 38 height 5
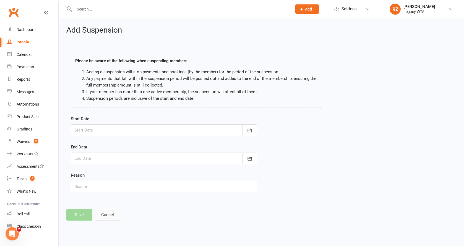
click at [105, 216] on button "Cancel" at bounding box center [107, 215] width 25 height 12
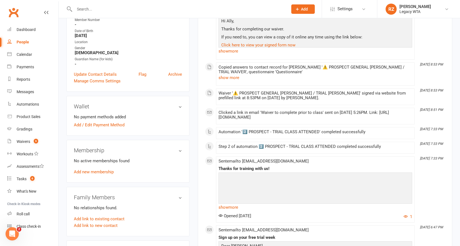
scroll to position [161, 0]
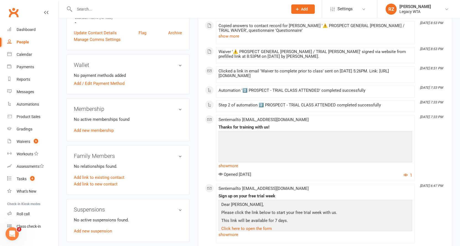
click at [100, 129] on link "Add new membership" at bounding box center [94, 130] width 40 height 5
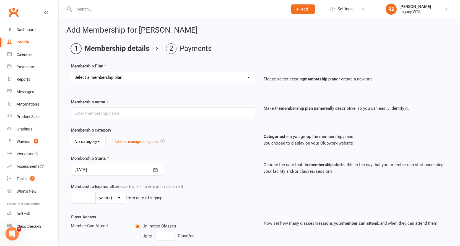
select select "20"
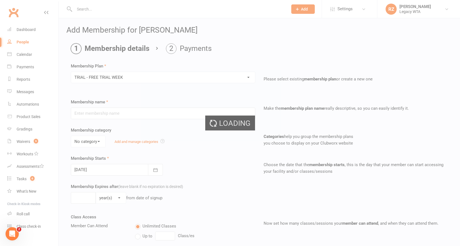
type input "TRIAL - FREE TRIAL WEEK"
select select "0"
type input "1"
select select "1"
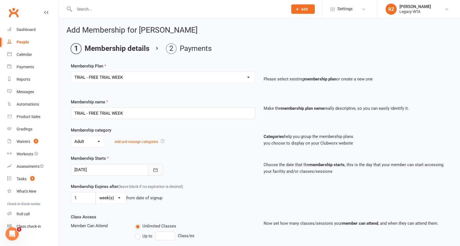
click at [156, 168] on icon "button" at bounding box center [156, 170] width 6 height 6
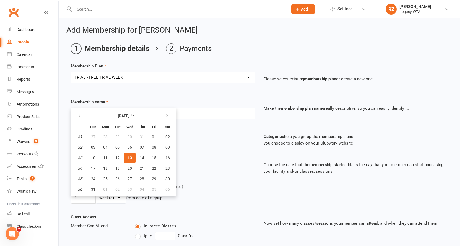
drag, startPoint x: 201, startPoint y: 171, endPoint x: 173, endPoint y: 184, distance: 30.9
click at [201, 171] on div "Membership Starts 13 Aug 2025 August 2025 Sun Mon Tue Wed Thu Fri Sat 31 27 28 …" at bounding box center [163, 165] width 193 height 20
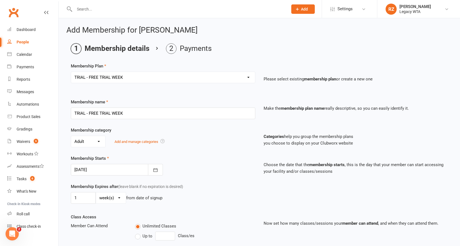
scroll to position [183, 0]
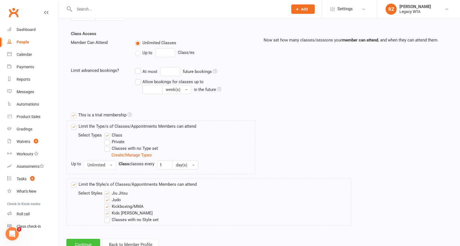
click at [90, 240] on button "Continue" at bounding box center [83, 245] width 34 height 12
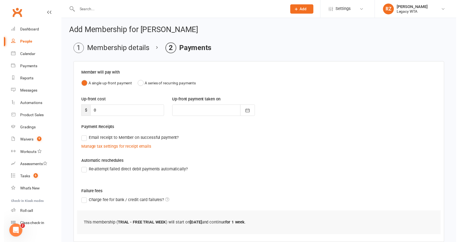
scroll to position [37, 0]
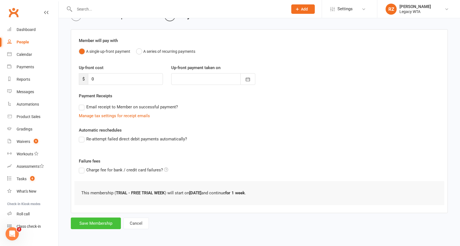
click at [92, 218] on button "Save Membership" at bounding box center [96, 224] width 50 height 12
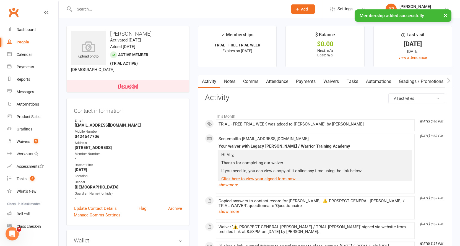
click at [326, 80] on link "Waivers" at bounding box center [330, 81] width 23 height 13
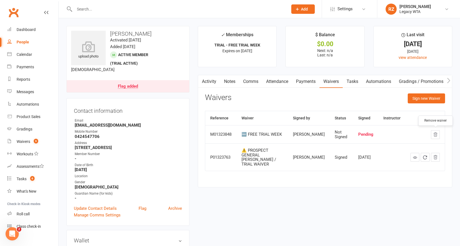
click at [437, 133] on icon "button" at bounding box center [436, 134] width 4 height 4
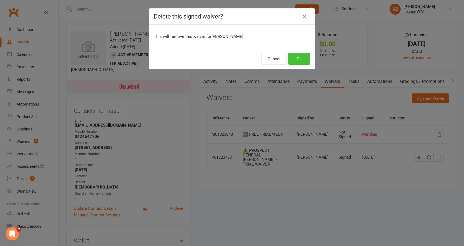
click at [299, 59] on button "Ok" at bounding box center [299, 59] width 22 height 12
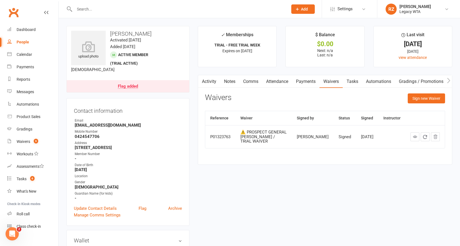
click at [107, 10] on input "text" at bounding box center [178, 9] width 211 height 8
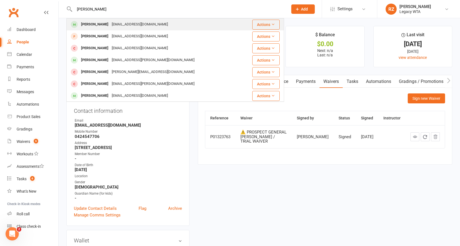
type input "Lucas benn"
click at [99, 23] on div "Lucas Bennett" at bounding box center [94, 24] width 31 height 8
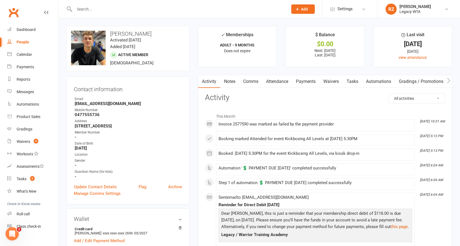
click at [357, 82] on link "Tasks" at bounding box center [352, 81] width 19 height 13
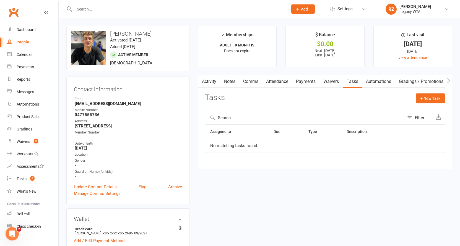
click at [424, 90] on div "Activity Notes Comms Attendance Payments Waivers Tasks Automations Gradings / P…" at bounding box center [325, 122] width 254 height 94
click at [426, 95] on button "+ New Task" at bounding box center [430, 98] width 29 height 10
select select "51023"
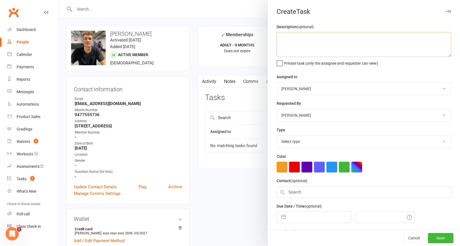
click at [301, 48] on textarea at bounding box center [364, 44] width 174 height 25
type textarea "13/08: failed payment"
select select "27658"
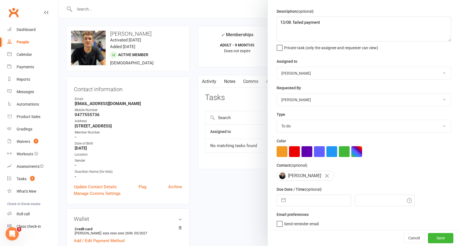
click at [301, 195] on input "text" at bounding box center [319, 200] width 62 height 11
select select "6"
select select "2025"
select select "7"
select select "2025"
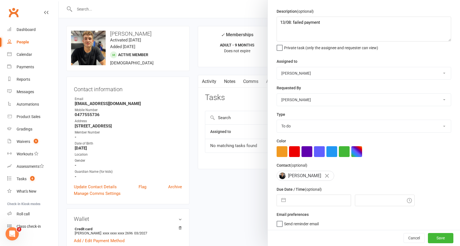
select select "8"
select select "2025"
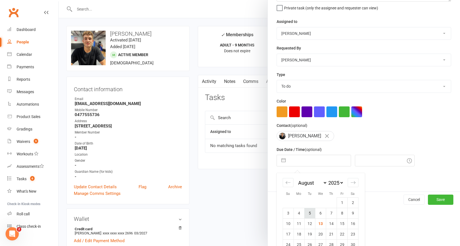
scroll to position [75, 0]
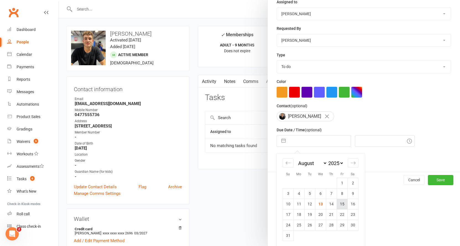
click at [338, 204] on td "15" at bounding box center [342, 204] width 11 height 11
type input "15 Aug 2025"
type input "5:45pm"
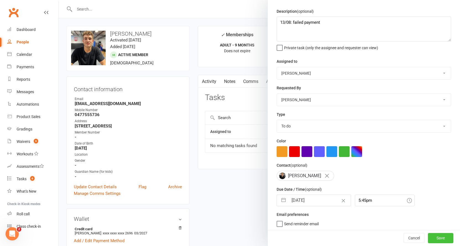
click at [434, 241] on button "Save" at bounding box center [440, 238] width 25 height 10
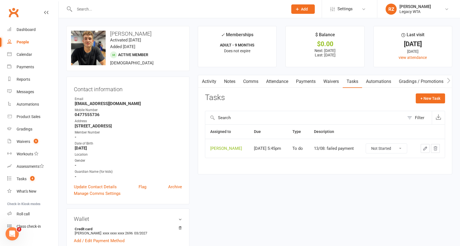
click at [91, 7] on input "text" at bounding box center [178, 9] width 211 height 8
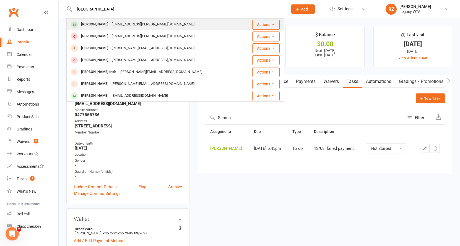
type input "hanau"
click at [93, 25] on div "Lucas Hanauer" at bounding box center [94, 24] width 31 height 8
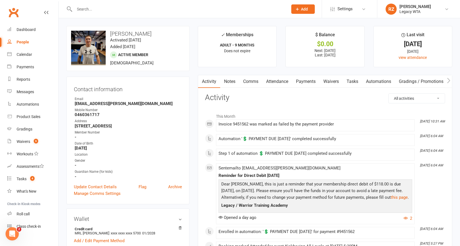
click at [300, 82] on link "Payments" at bounding box center [305, 81] width 27 height 13
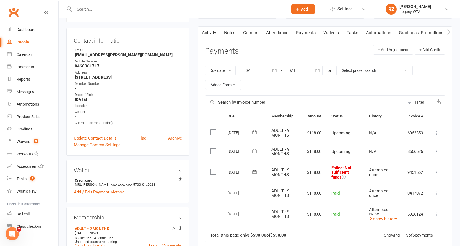
scroll to position [48, 0]
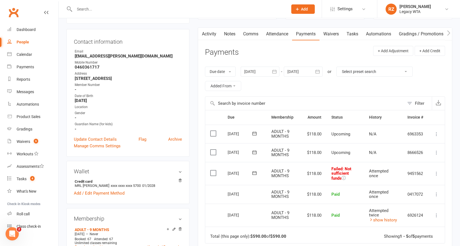
click at [353, 35] on link "Tasks" at bounding box center [352, 34] width 19 height 13
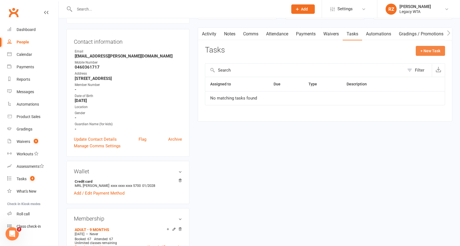
click at [424, 51] on button "+ New Task" at bounding box center [430, 51] width 29 height 10
select select "51023"
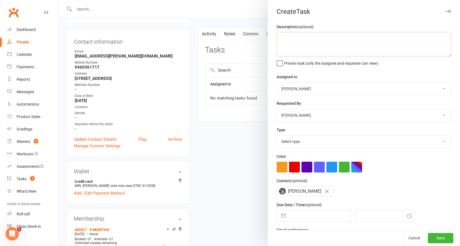
click at [308, 36] on textarea at bounding box center [364, 44] width 174 height 25
type textarea "13/08: failed payment, message sent."
select select "6"
select select "2025"
select select "7"
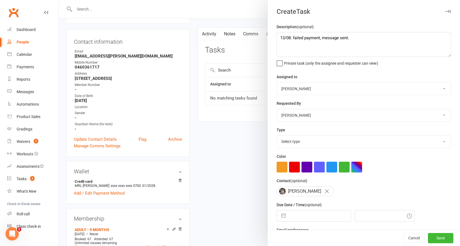
select select "2025"
select select "8"
select select "2025"
click at [313, 212] on input "text" at bounding box center [319, 215] width 62 height 11
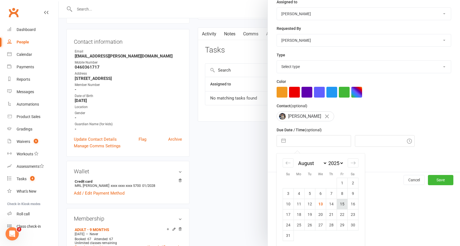
click at [341, 205] on td "15" at bounding box center [342, 204] width 11 height 11
type input "15 Aug 2025"
type input "5:45pm"
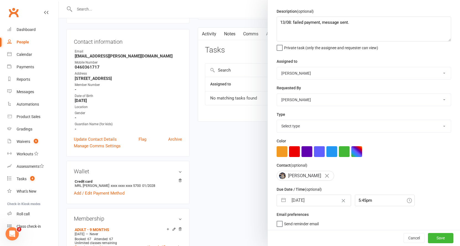
select select "27658"
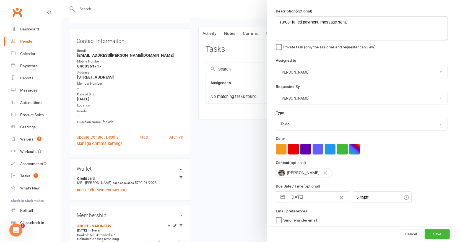
scroll to position [91, 0]
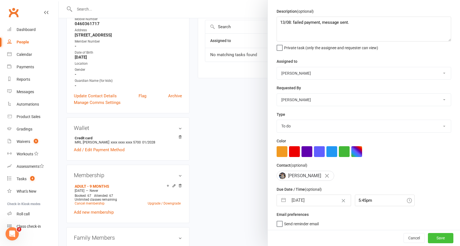
click at [437, 238] on button "Save" at bounding box center [440, 238] width 25 height 10
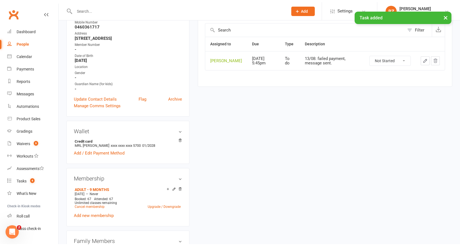
scroll to position [0, 0]
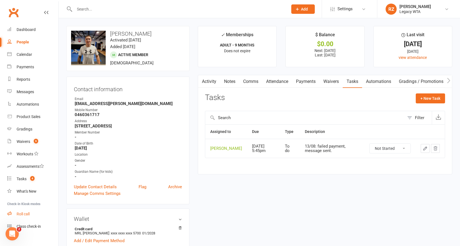
click at [20, 216] on link "Roll call" at bounding box center [32, 214] width 51 height 12
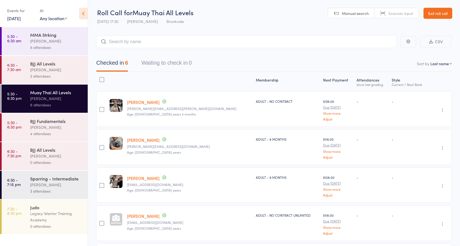
click at [49, 127] on div "[PERSON_NAME]" at bounding box center [56, 127] width 53 height 6
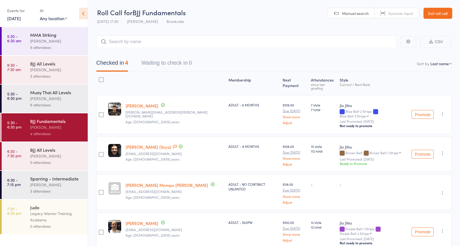
scroll to position [19, 0]
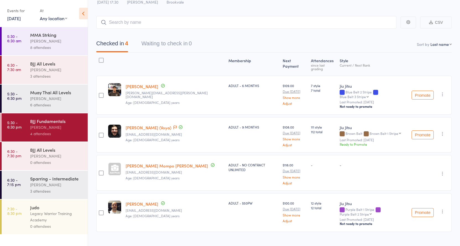
click at [137, 24] on input "search" at bounding box center [246, 22] width 300 height 13
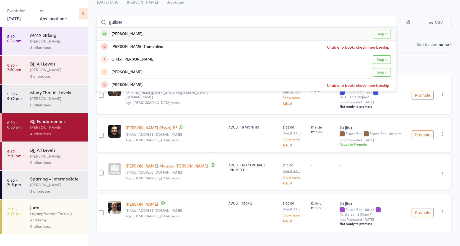
type input "guilder"
drag, startPoint x: 137, startPoint y: 24, endPoint x: 140, endPoint y: 35, distance: 12.1
click at [140, 35] on div "[PERSON_NAME]" at bounding box center [121, 34] width 41 height 6
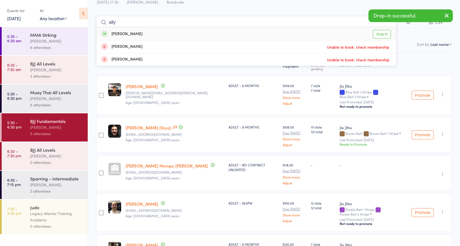
type input "ally"
click at [140, 33] on div "[PERSON_NAME] Drop in" at bounding box center [246, 34] width 299 height 13
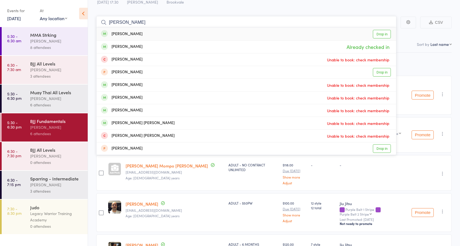
type input "[PERSON_NAME]"
drag, startPoint x: 166, startPoint y: 79, endPoint x: 157, endPoint y: 31, distance: 49.6
click at [157, 31] on div "[PERSON_NAME] Drop in" at bounding box center [246, 34] width 299 height 13
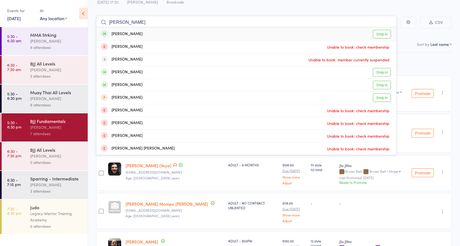
type input "[PERSON_NAME]"
click at [140, 32] on div "[PERSON_NAME] Drop in" at bounding box center [246, 34] width 299 height 13
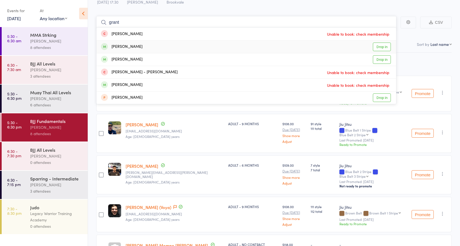
type input "grant"
click at [144, 45] on div "[PERSON_NAME] Drop in" at bounding box center [246, 47] width 299 height 12
